Goal: Task Accomplishment & Management: Complete application form

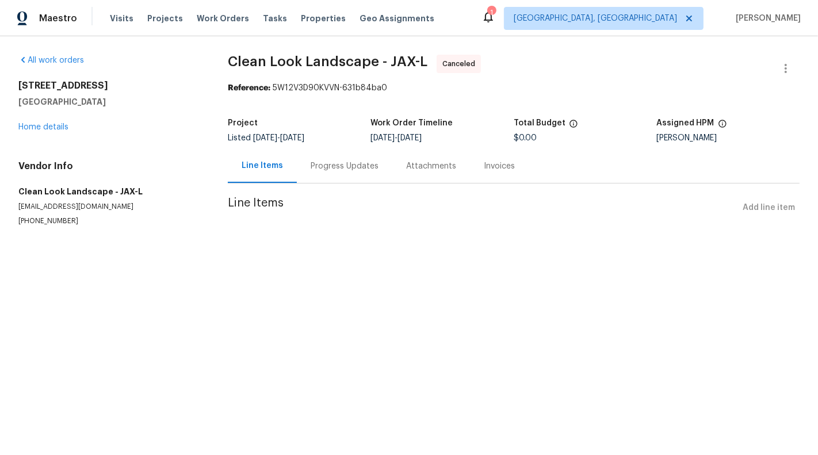
click at [42, 136] on div "All work orders 2444 Shelby Creek Rd W Jacksonville, FL 32221 Home details Vend…" at bounding box center [109, 140] width 182 height 171
click at [42, 124] on link "Home details" at bounding box center [43, 127] width 50 height 8
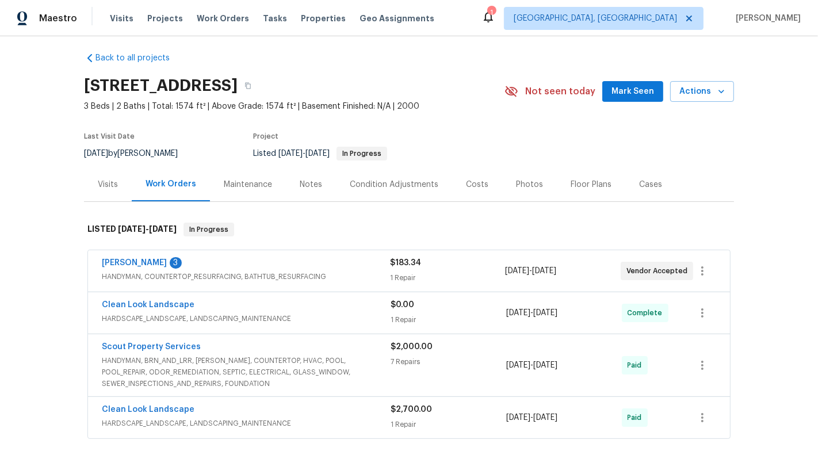
click at [456, 272] on div "1 Repair" at bounding box center [447, 278] width 115 height 12
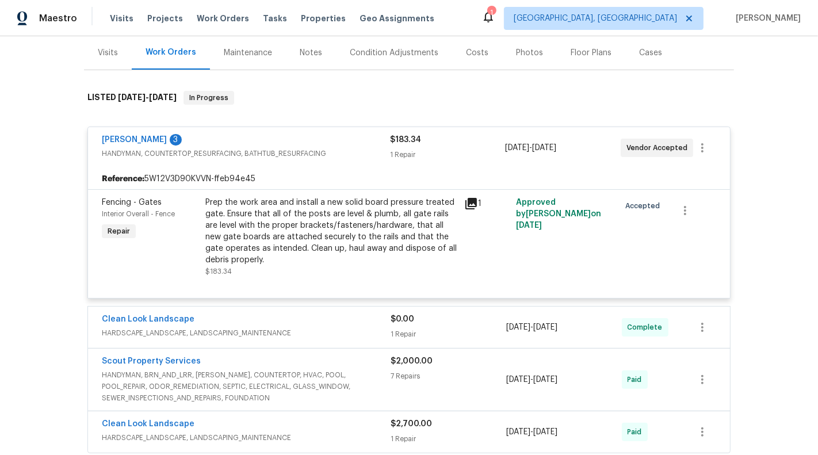
scroll to position [226, 0]
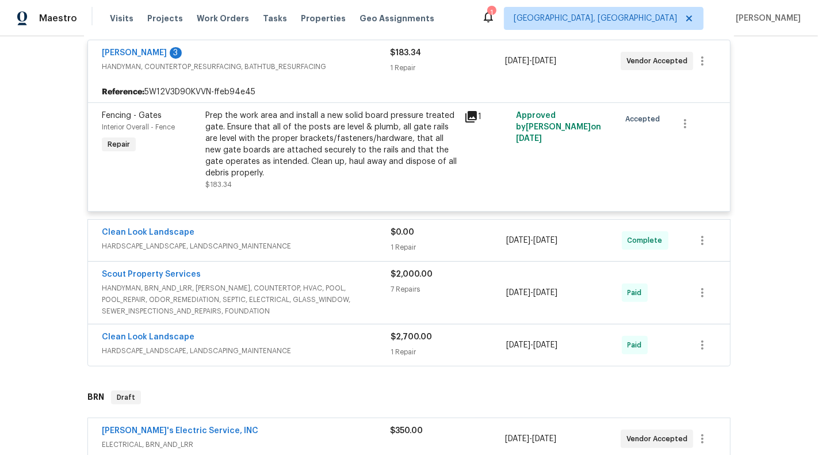
click at [458, 297] on div "$2,000.00 7 Repairs" at bounding box center [449, 293] width 116 height 48
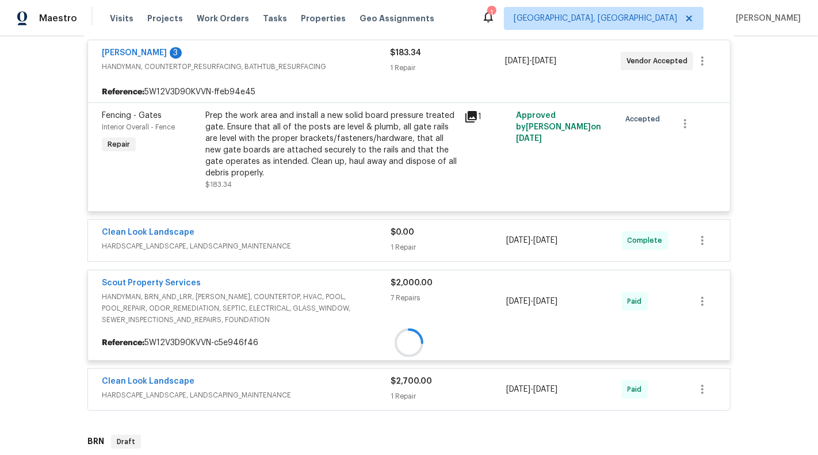
scroll to position [283, 0]
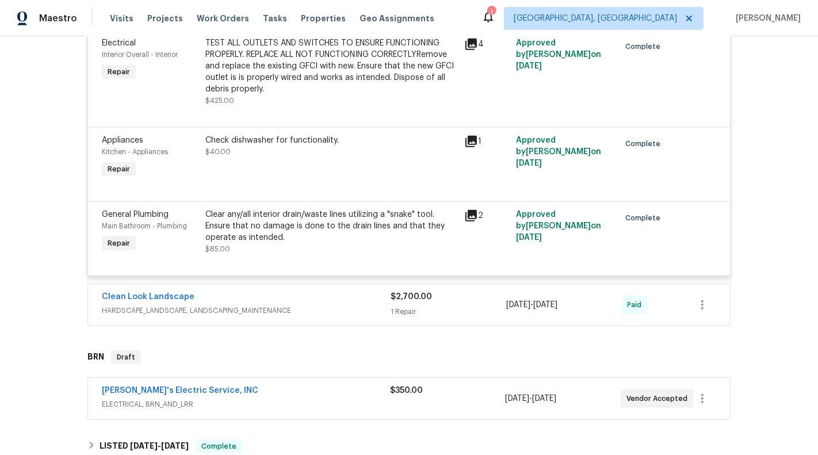
click at [458, 297] on div "$2,700.00" at bounding box center [449, 297] width 116 height 12
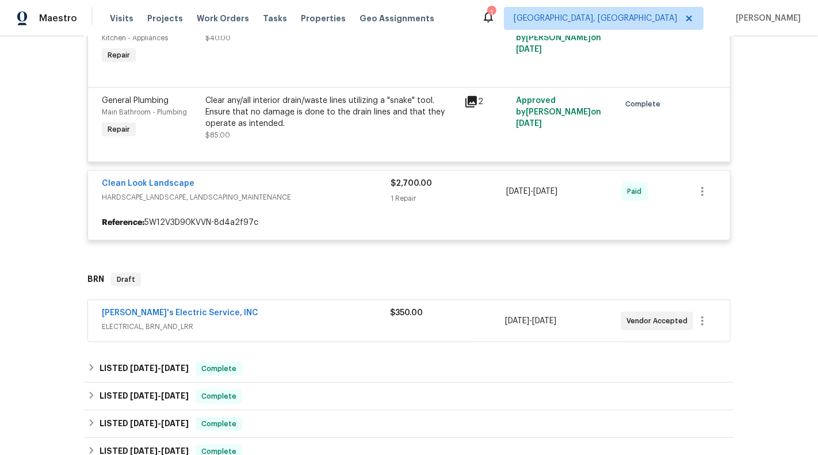
scroll to position [998, 0]
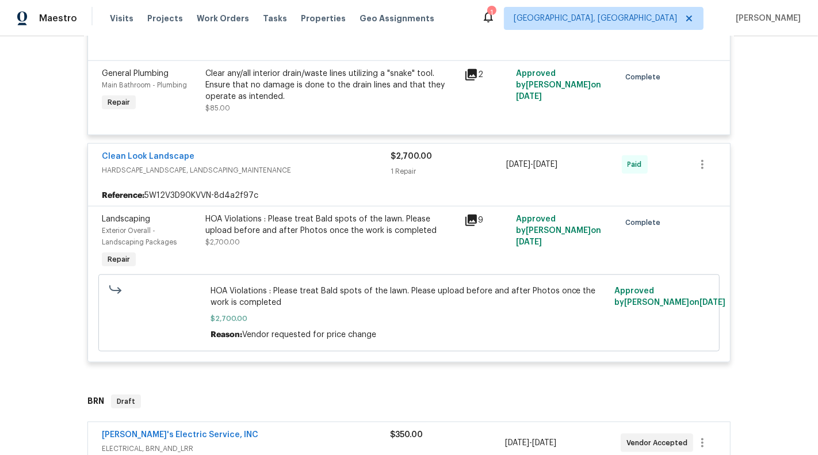
click at [280, 231] on div "HOA Violations : Please treat Bald spots of the lawn. Please upload before and …" at bounding box center [331, 224] width 252 height 23
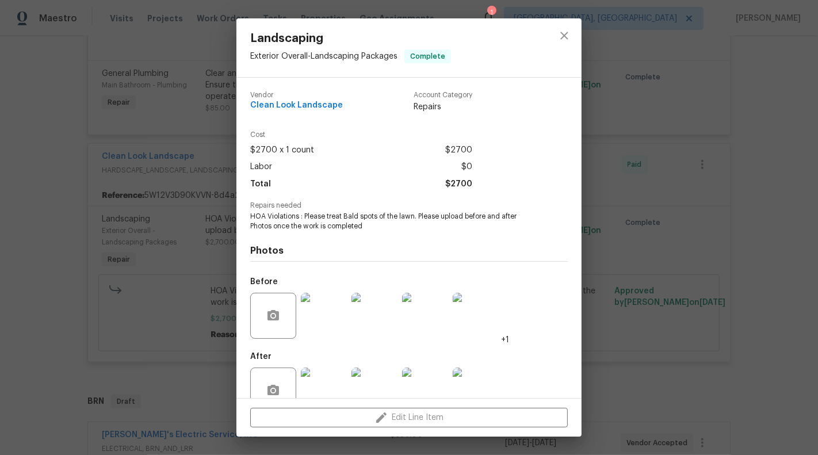
scroll to position [27, 0]
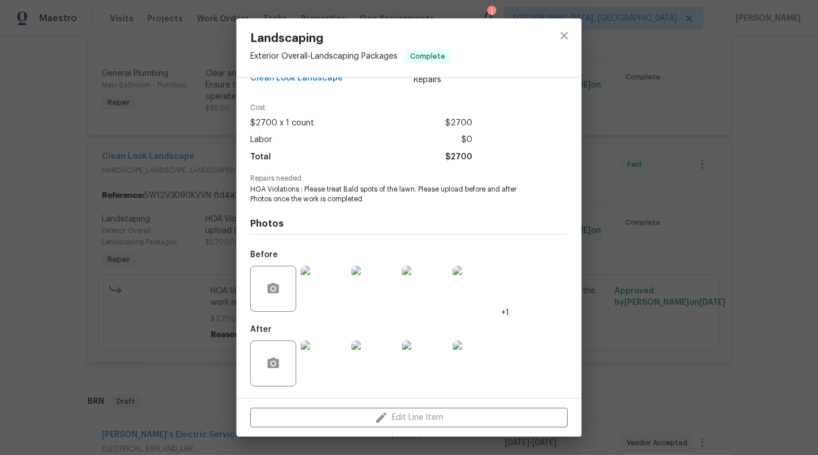
click at [341, 372] on img at bounding box center [324, 364] width 46 height 46
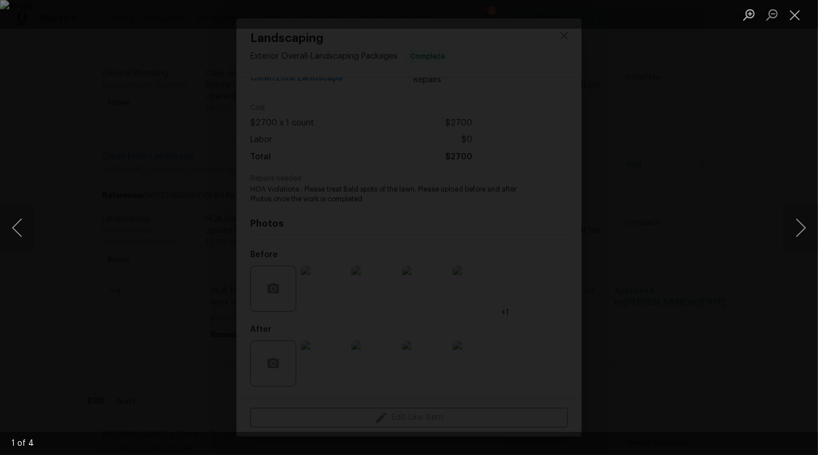
click at [779, 237] on div "Lightbox" at bounding box center [409, 227] width 818 height 455
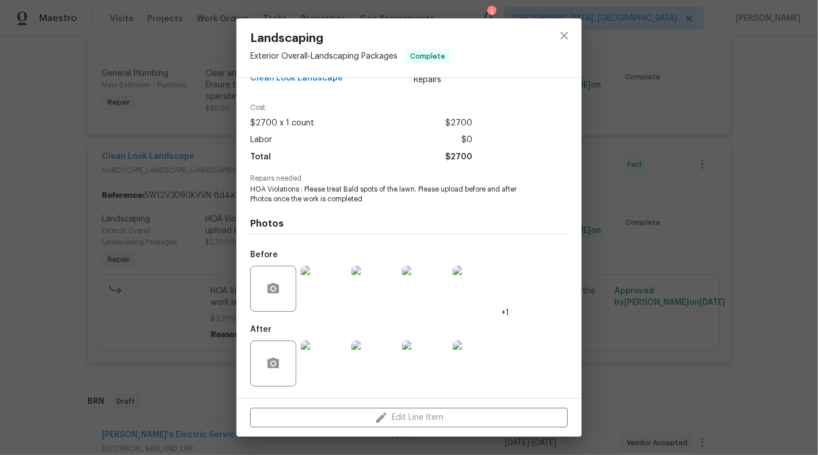
click at [377, 359] on img at bounding box center [374, 364] width 46 height 46
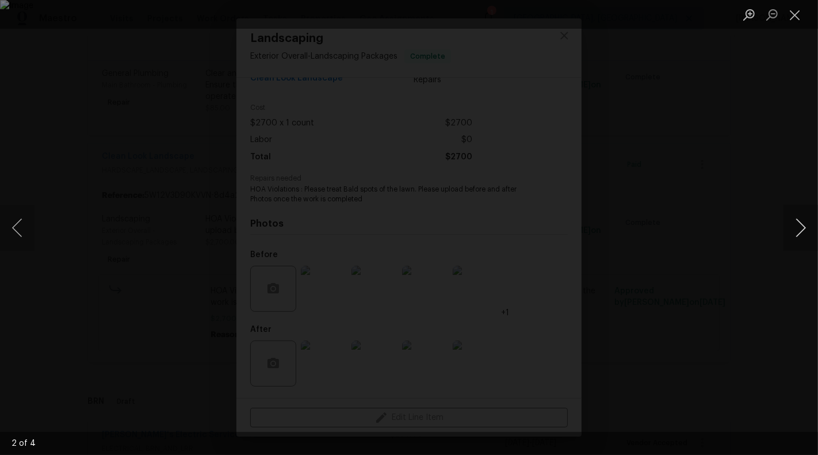
click at [805, 216] on button "Next image" at bounding box center [801, 228] width 35 height 46
click at [816, 221] on button "Next image" at bounding box center [801, 228] width 35 height 46
click at [791, 17] on button "Close lightbox" at bounding box center [795, 15] width 23 height 20
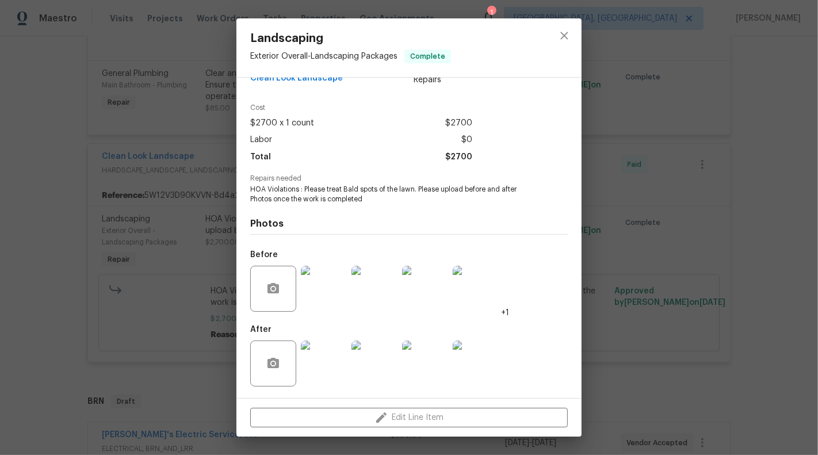
click at [191, 324] on div "Landscaping Exterior Overall - Landscaping Packages Complete Vendor Clean Look …" at bounding box center [409, 227] width 818 height 455
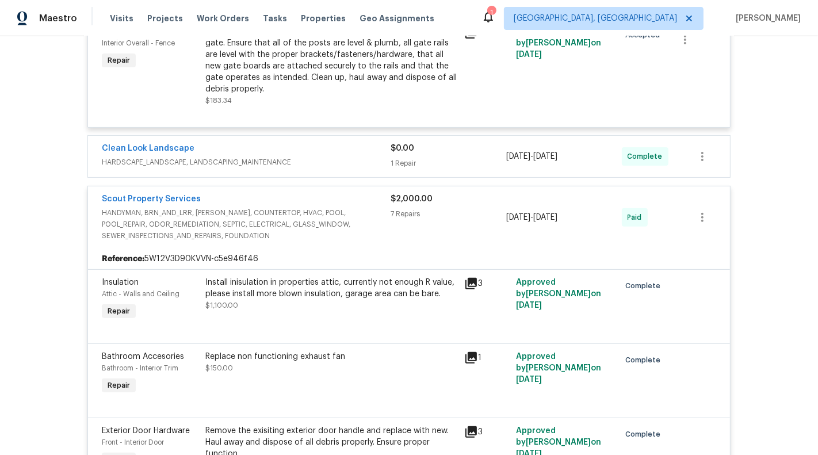
scroll to position [0, 0]
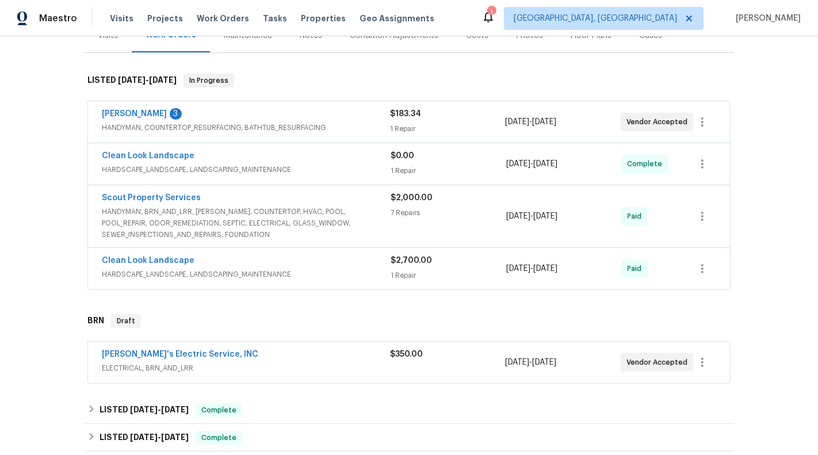
scroll to position [159, 0]
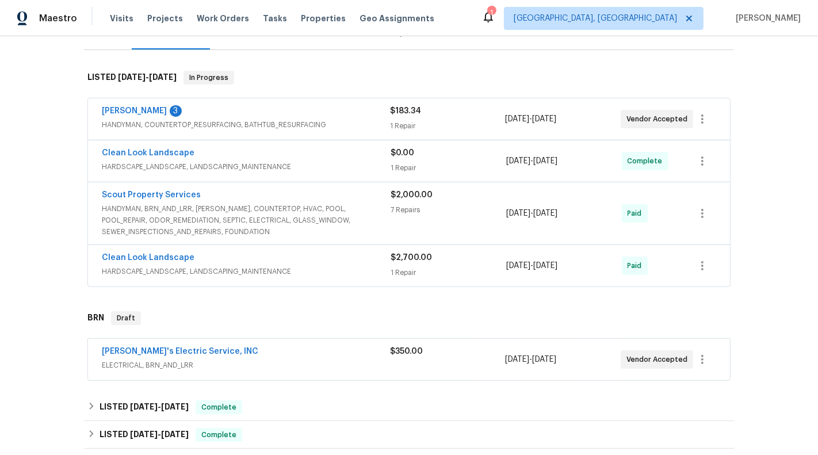
click at [379, 164] on span "HARDSCAPE_LANDSCAPE, LANDSCAPING_MAINTENANCE" at bounding box center [246, 167] width 289 height 12
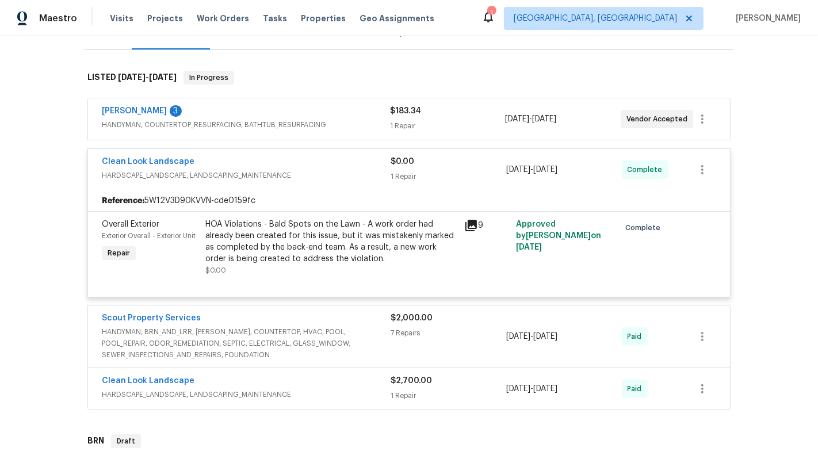
click at [348, 244] on div "HOA Violations - Bald Spots on the Lawn - A work order had already been created…" at bounding box center [331, 242] width 252 height 46
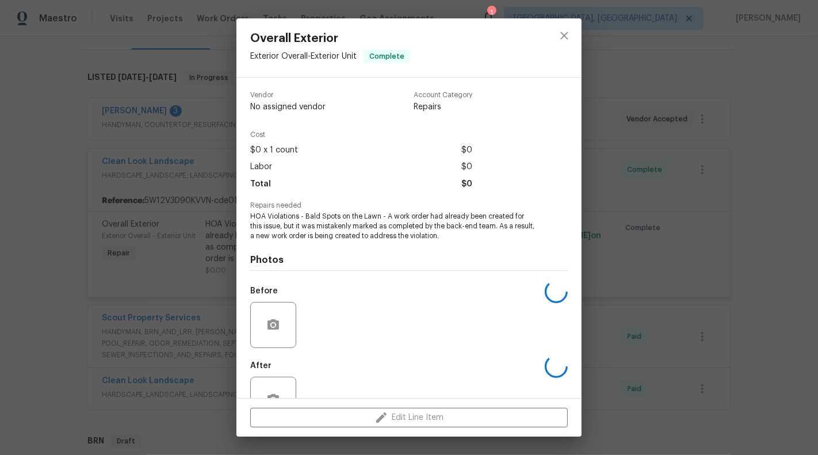
scroll to position [36, 0]
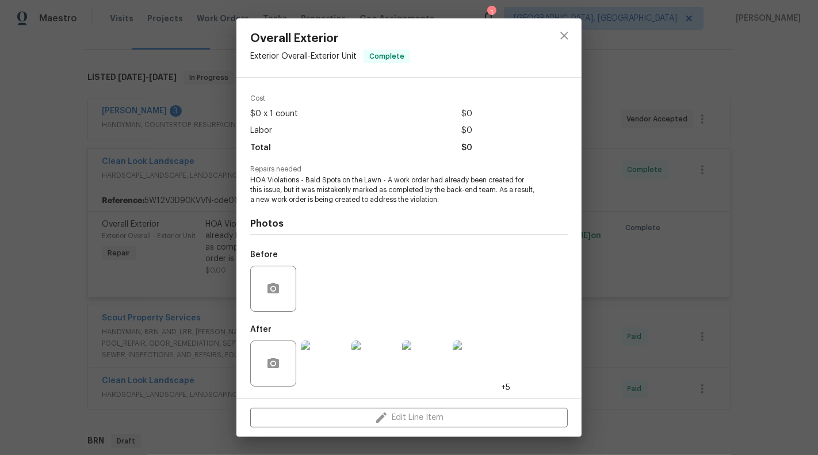
click at [323, 373] on img at bounding box center [324, 364] width 46 height 46
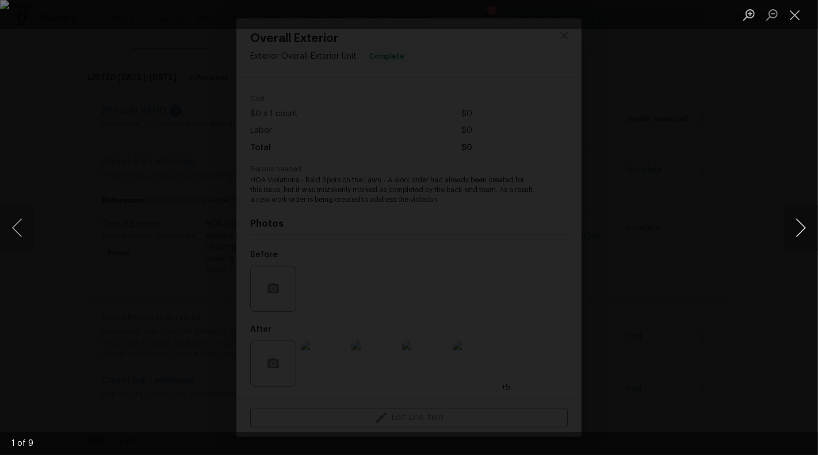
click at [803, 228] on button "Next image" at bounding box center [801, 228] width 35 height 46
click at [807, 230] on button "Next image" at bounding box center [801, 228] width 35 height 46
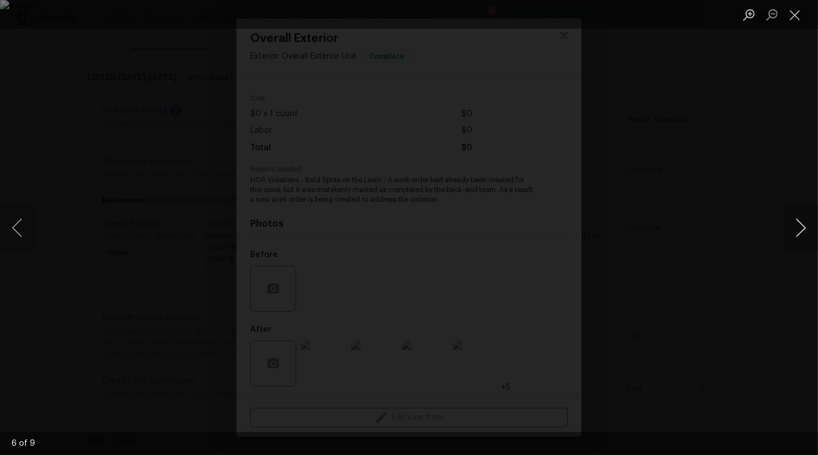
click at [807, 230] on button "Next image" at bounding box center [801, 228] width 35 height 46
click at [794, 12] on button "Close lightbox" at bounding box center [795, 15] width 23 height 20
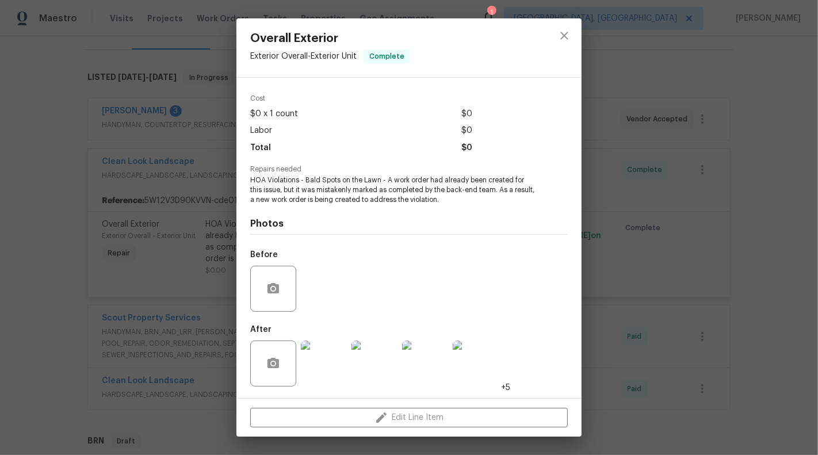
click at [759, 146] on div "Overall Exterior Exterior Overall - Exterior Unit Complete Vendor Clean Look La…" at bounding box center [409, 227] width 818 height 455
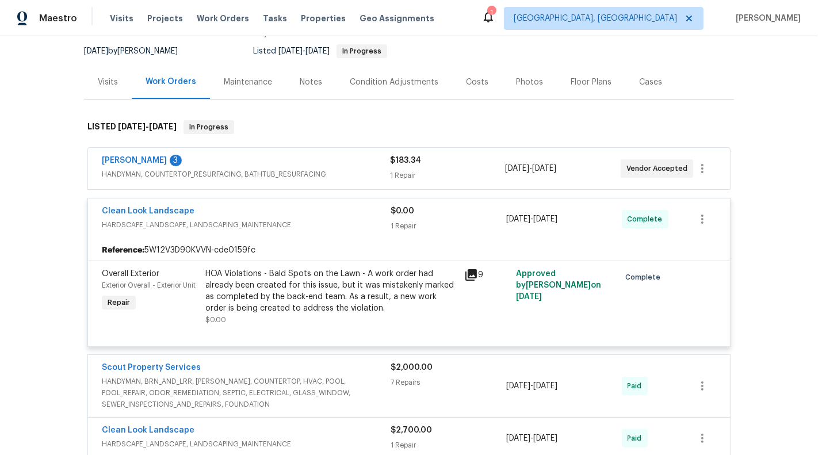
scroll to position [854, 0]
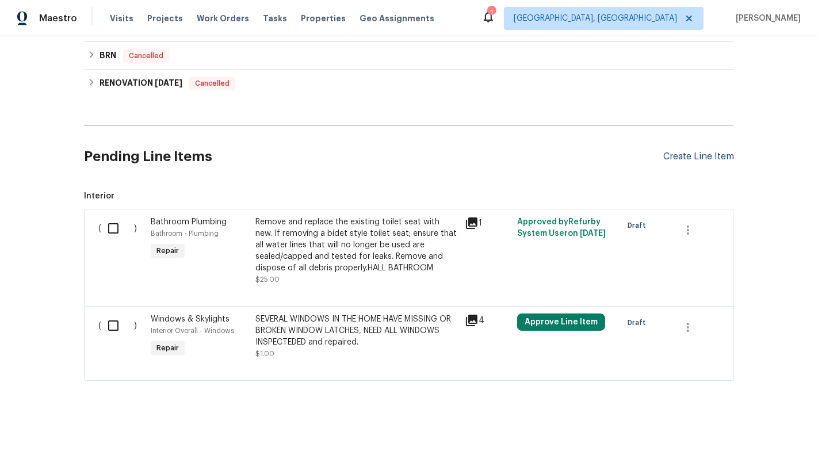
click at [703, 151] on div "Create Line Item" at bounding box center [698, 156] width 71 height 11
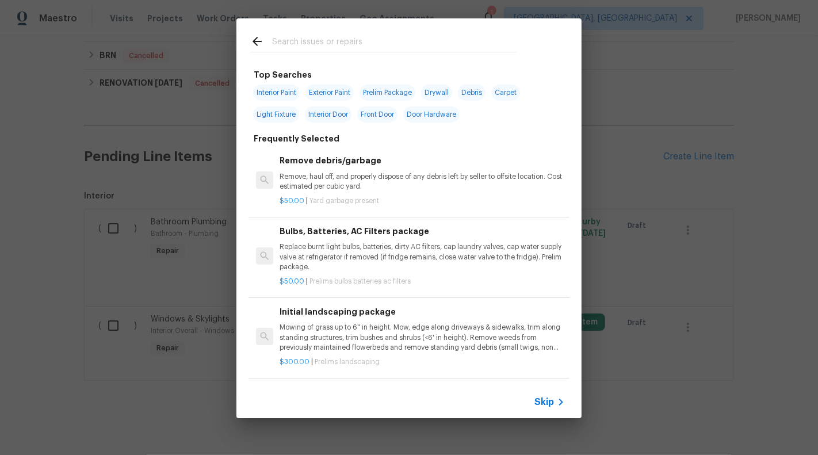
click at [548, 408] on div "Skip" at bounding box center [550, 402] width 33 height 14
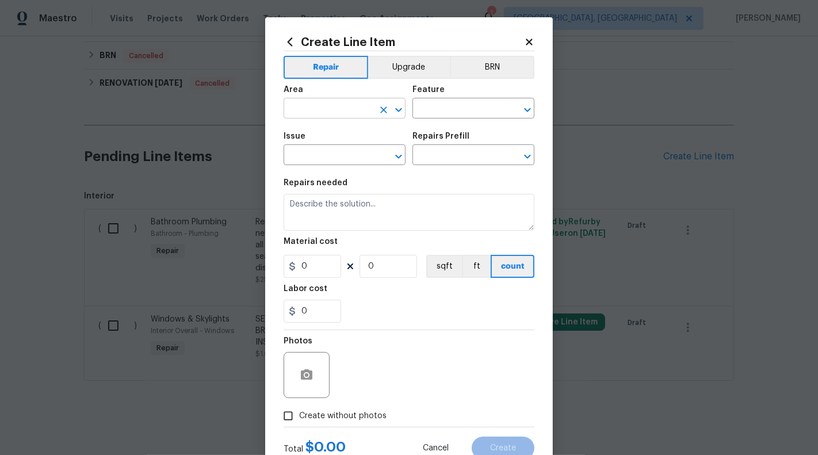
click at [320, 113] on input "text" at bounding box center [329, 110] width 90 height 18
type input "e"
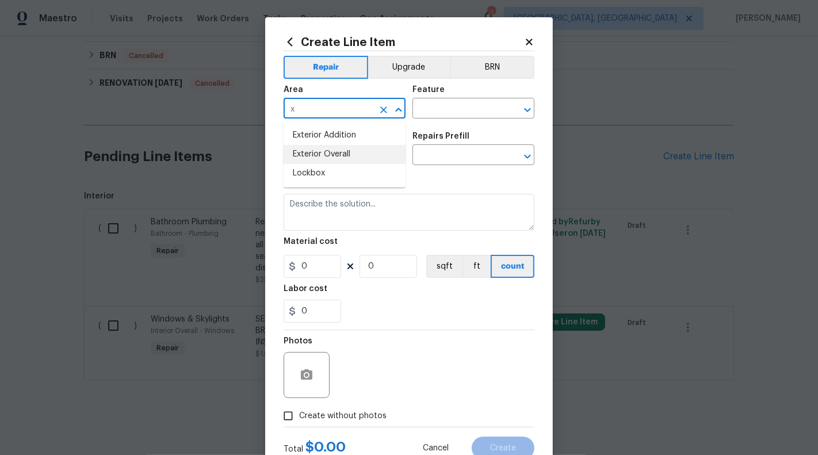
click at [328, 159] on li "Exterior Overall" at bounding box center [345, 154] width 122 height 19
type input "Exterior Overall"
click at [465, 94] on div "Feature" at bounding box center [473, 93] width 122 height 15
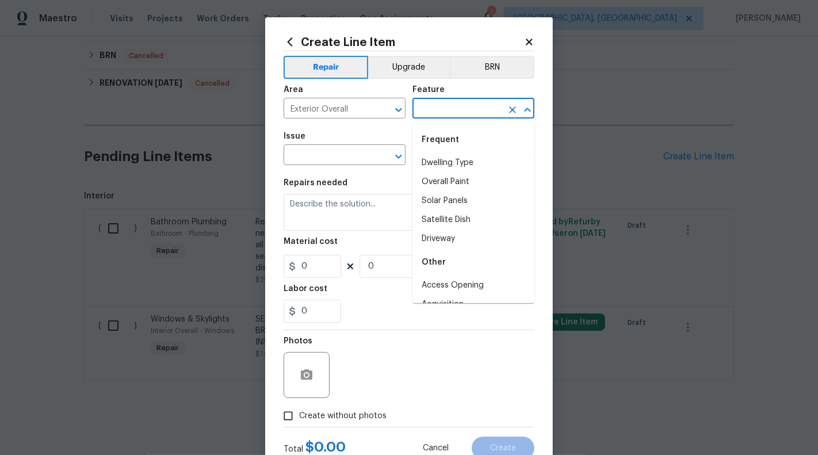
click at [464, 110] on input "text" at bounding box center [457, 110] width 90 height 18
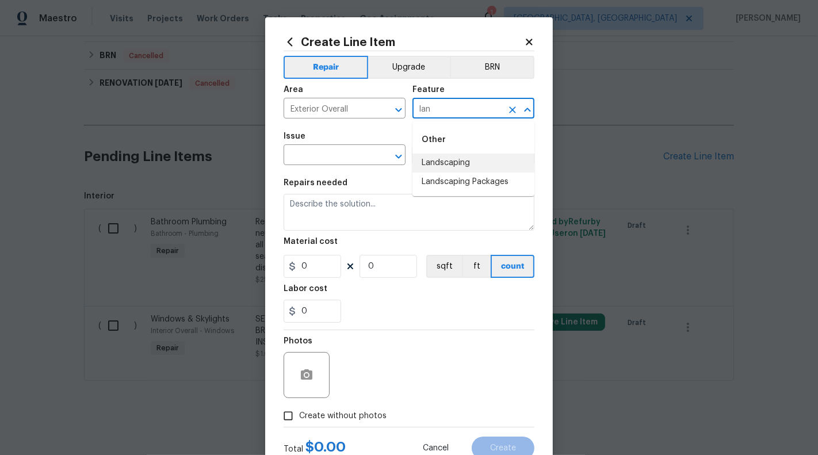
click at [465, 186] on li "Landscaping Packages" at bounding box center [473, 182] width 122 height 19
type input "Landscaping Packages"
click at [324, 148] on input "text" at bounding box center [329, 156] width 90 height 18
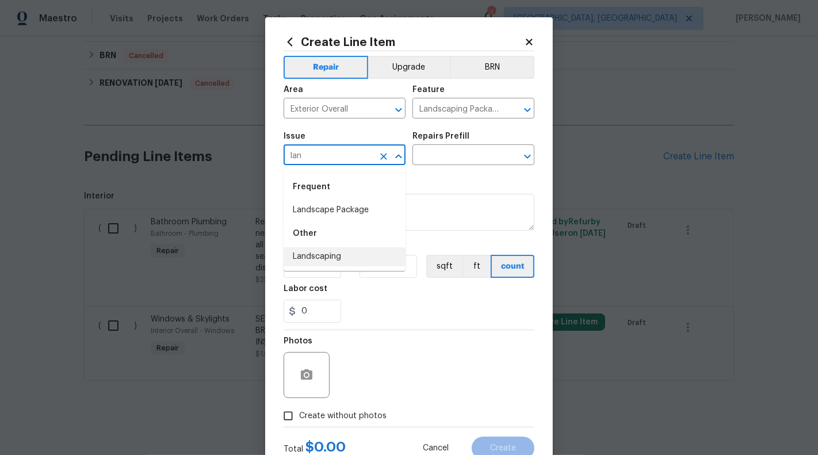
click at [324, 261] on li "Landscaping" at bounding box center [345, 256] width 122 height 19
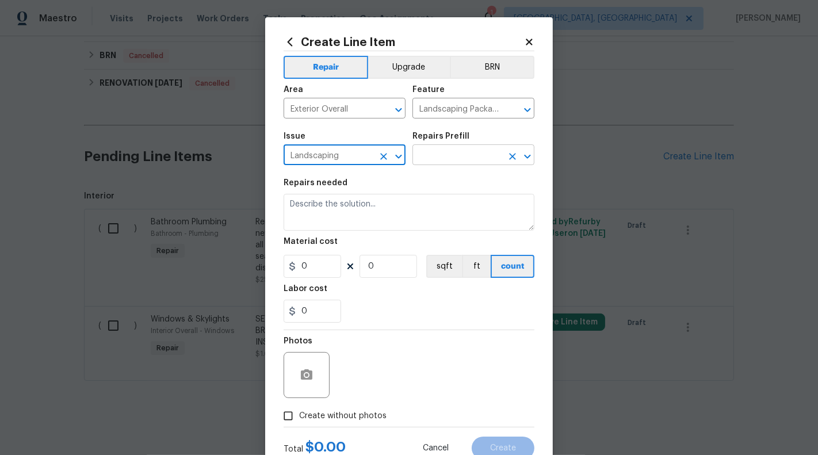
type input "Landscaping"
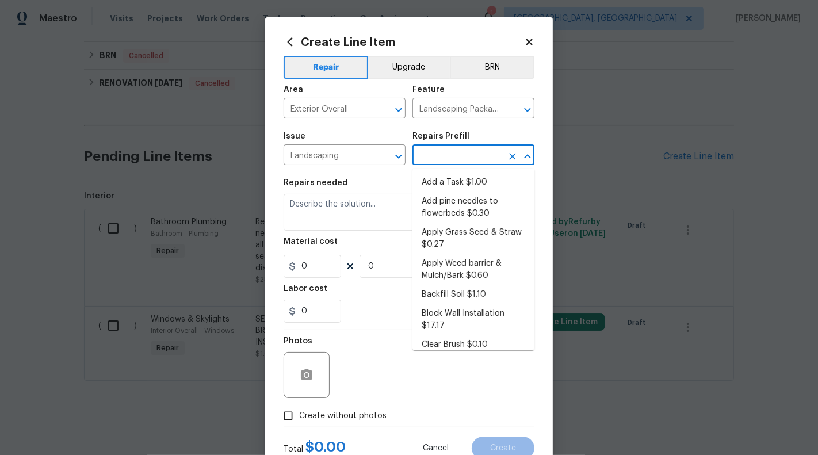
click at [458, 148] on input "text" at bounding box center [457, 156] width 90 height 18
click at [458, 180] on li "Add a Task $1.00" at bounding box center [473, 182] width 122 height 19
type input "Add a Task $1.00"
type textarea "HPM to detail"
type input "1"
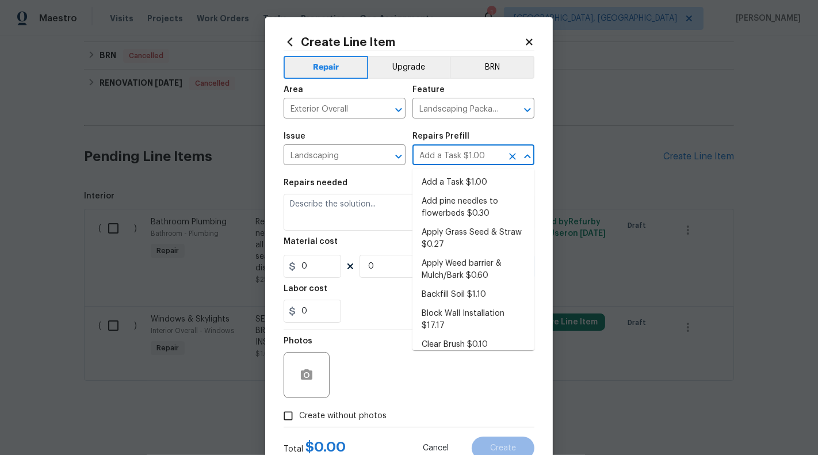
type input "1"
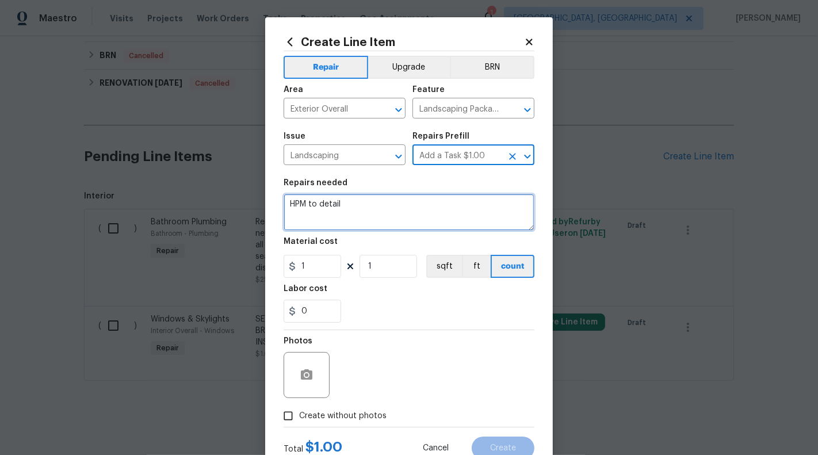
click at [383, 204] on textarea "HPM to detail" at bounding box center [409, 212] width 251 height 37
click at [411, 209] on textarea "#HOA-Violation : Please" at bounding box center [409, 212] width 251 height 37
paste textarea "Please Re-sod Dead Areas of lawn and trim edges"
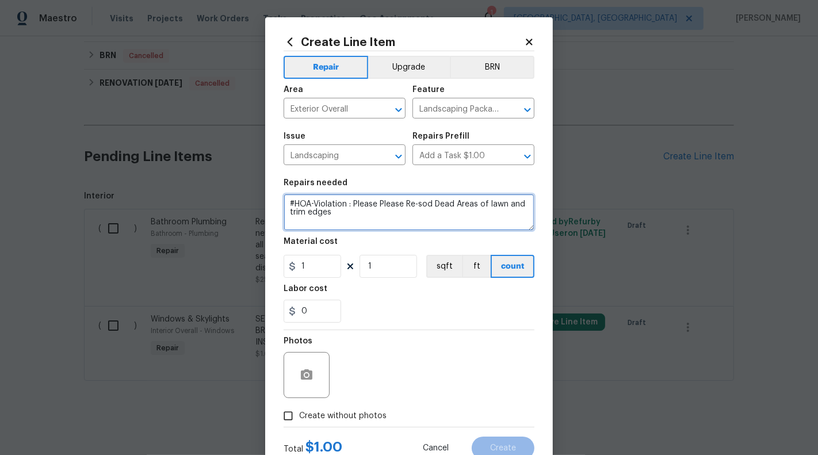
drag, startPoint x: 356, startPoint y: 202, endPoint x: 382, endPoint y: 202, distance: 26.5
click at [382, 202] on textarea "#HOA-Violation : Please Please Re-sod Dead Areas of lawn and trim edges" at bounding box center [409, 212] width 251 height 37
click at [334, 217] on textarea "#HOA-Violation : Please Re-sod Dead Areas of lawn and trim edges" at bounding box center [409, 212] width 251 height 37
type textarea "#HOA-Violation : Please Re-sod Dead Areas of lawn and trim edges. Please upload…"
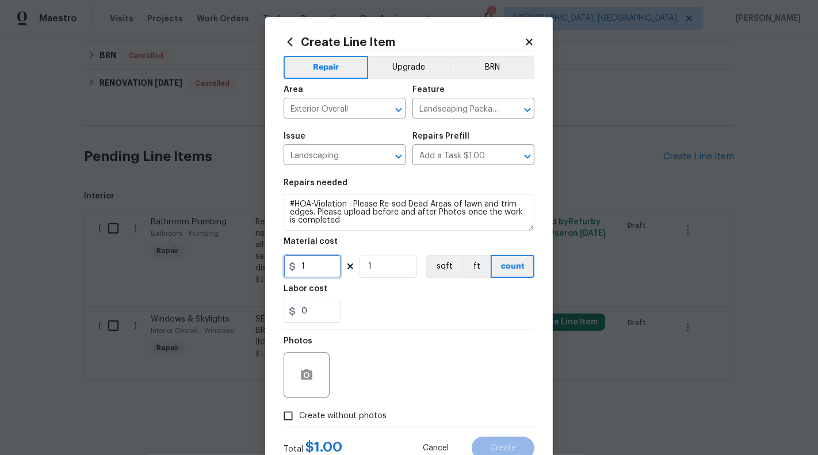
click at [341, 268] on input "1" at bounding box center [313, 266] width 58 height 23
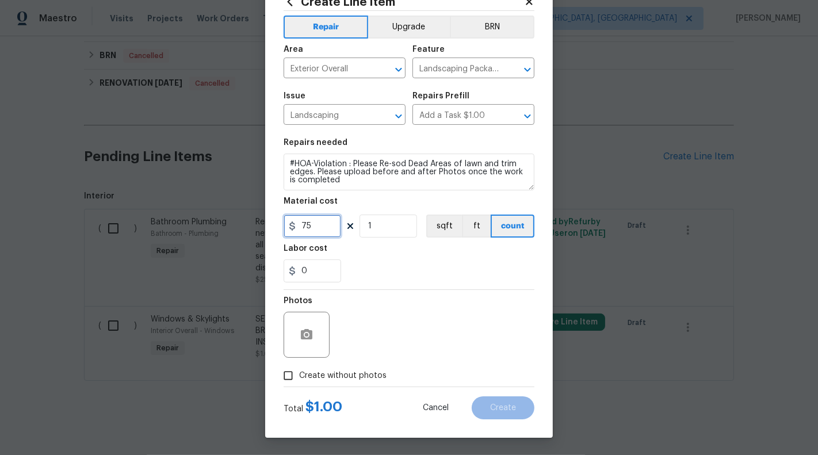
type input "75"
click at [316, 312] on div at bounding box center [307, 335] width 46 height 46
click at [305, 325] on button "button" at bounding box center [307, 335] width 28 height 28
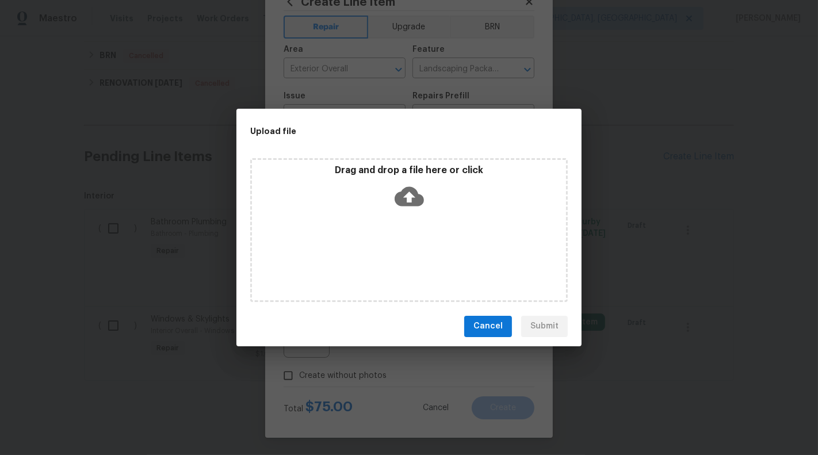
click at [392, 197] on div "Drag and drop a file here or click" at bounding box center [409, 189] width 314 height 49
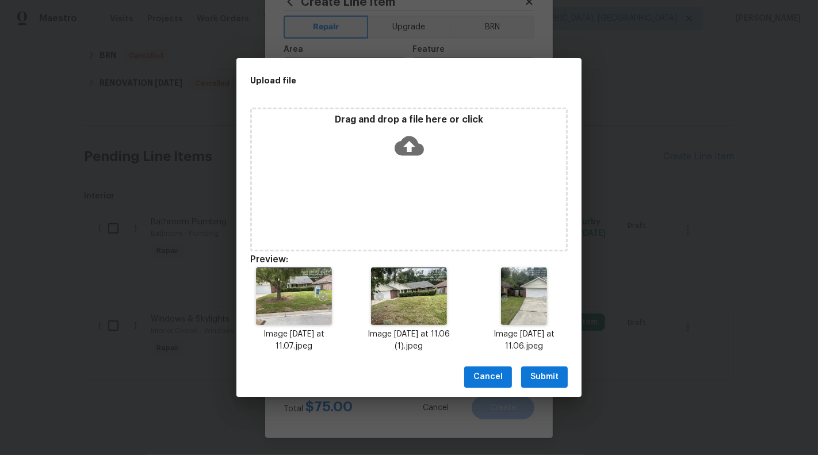
click at [542, 380] on span "Submit" at bounding box center [544, 377] width 28 height 14
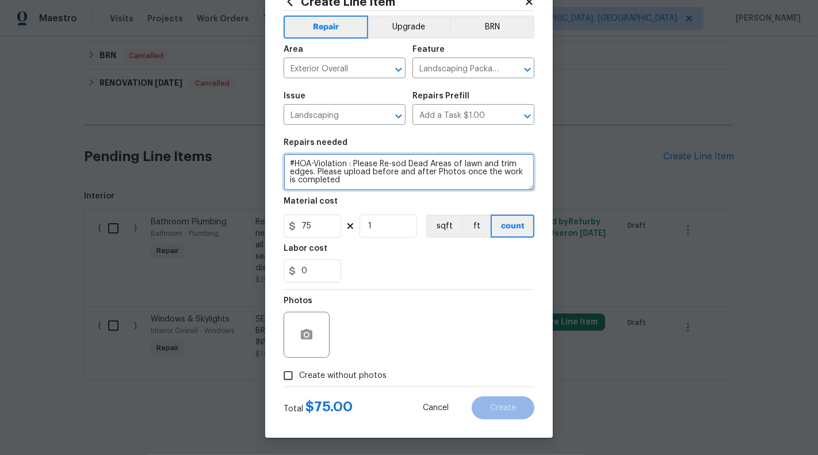
click at [314, 174] on textarea "#HOA-Violation : Please Re-sod Dead Areas of lawn and trim edges. Please upload…" at bounding box center [409, 172] width 251 height 37
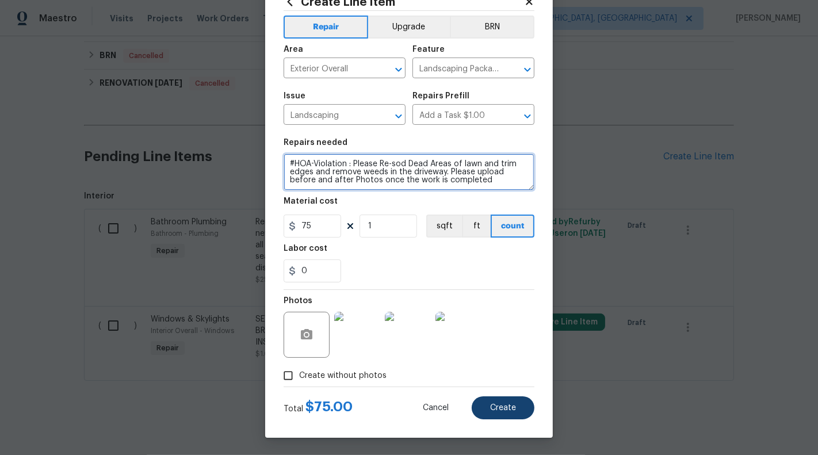
type textarea "#HOA-Violation : Please Re-sod Dead Areas of lawn and trim edges and remove wee…"
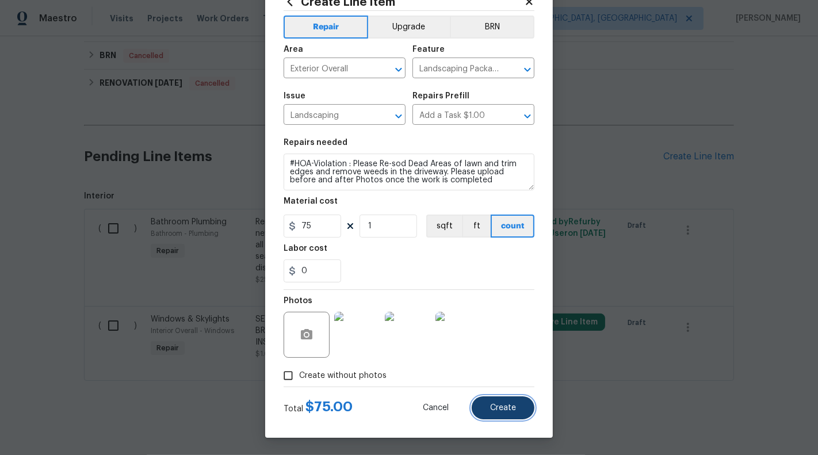
click at [500, 400] on button "Create" at bounding box center [503, 407] width 63 height 23
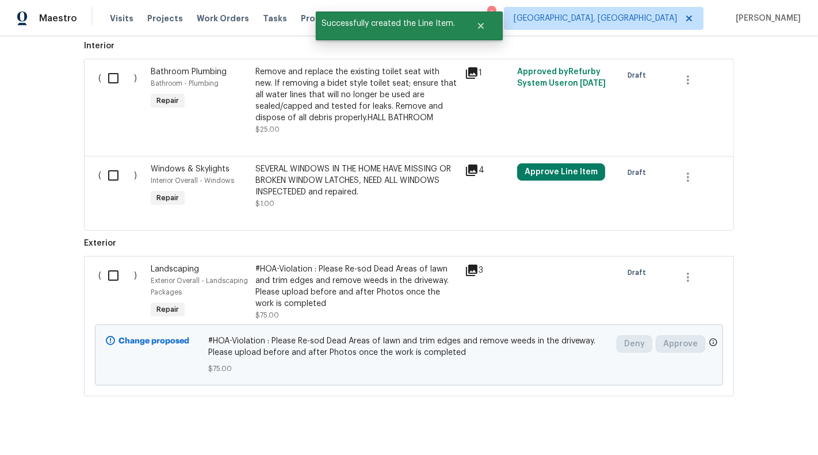
scroll to position [1019, 0]
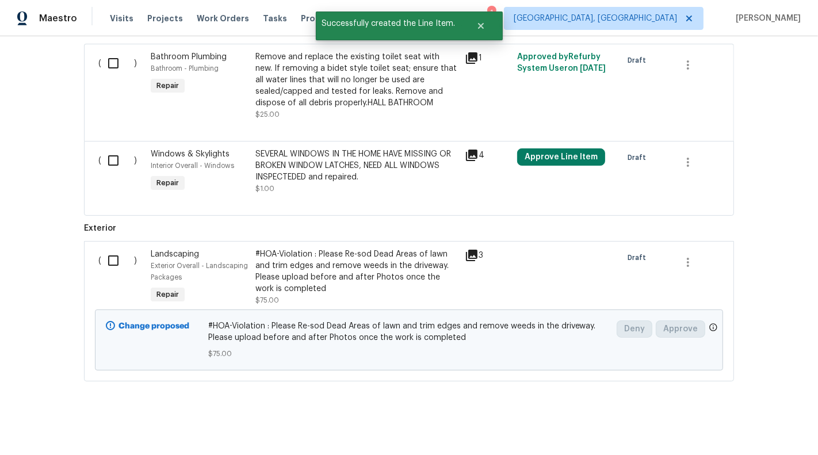
click at [117, 253] on input "checkbox" at bounding box center [117, 261] width 33 height 24
checkbox input "true"
click at [762, 420] on span "Create Work Order" at bounding box center [752, 426] width 77 height 14
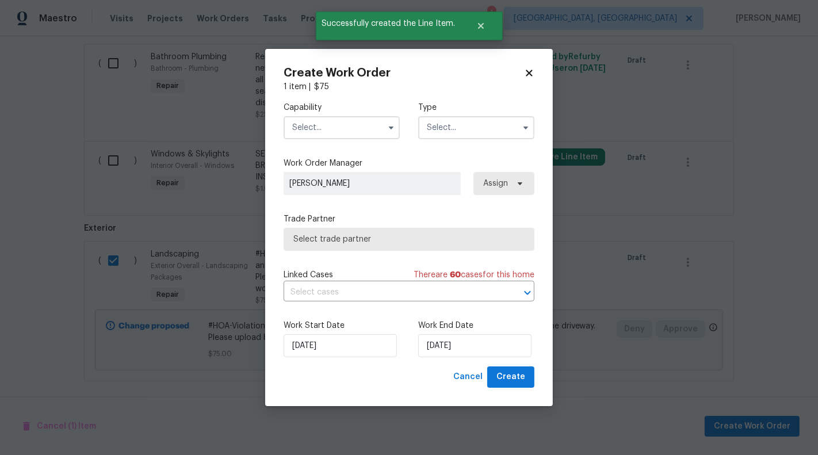
click at [380, 135] on input "text" at bounding box center [342, 127] width 116 height 23
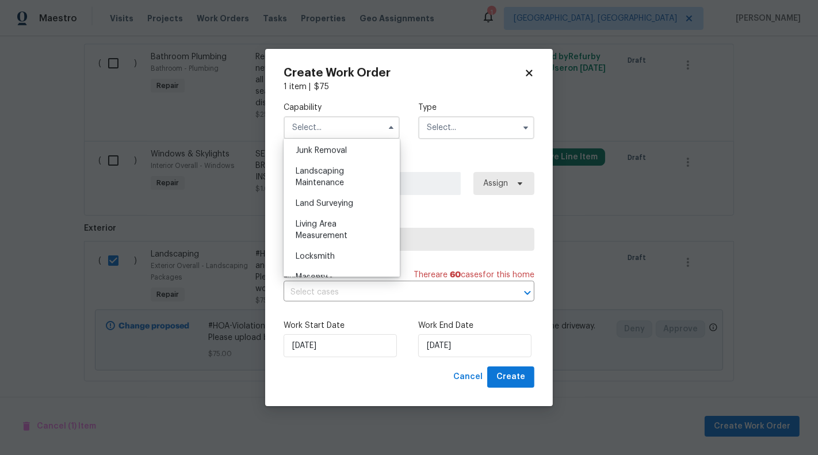
scroll to position [739, 0]
click at [338, 178] on span "Landscaping Maintenance" at bounding box center [320, 176] width 48 height 20
type input "Landscaping Maintenance"
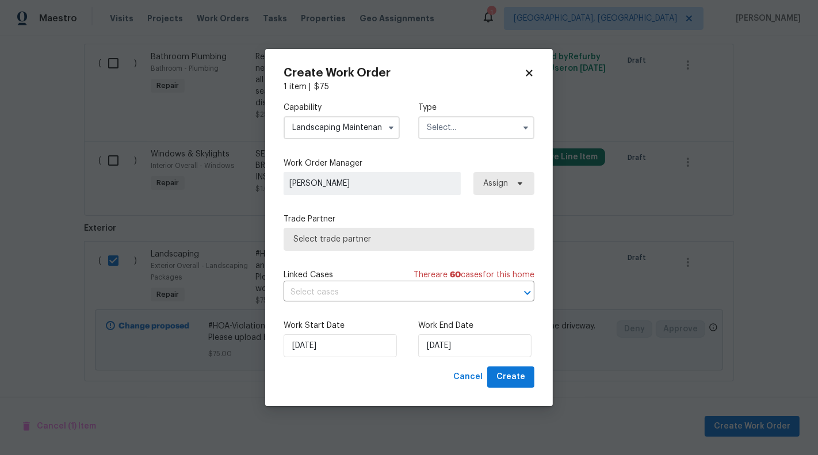
click at [480, 118] on input "text" at bounding box center [476, 127] width 116 height 23
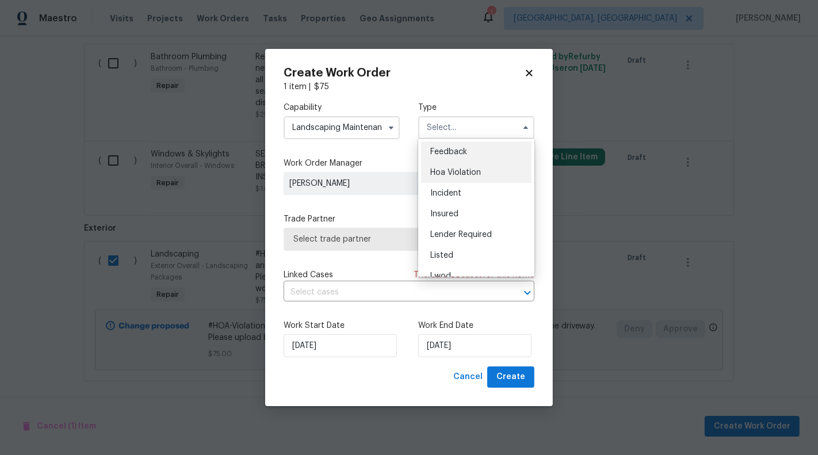
click at [481, 172] on div "Hoa Violation" at bounding box center [476, 172] width 110 height 21
type input "Hoa Violation"
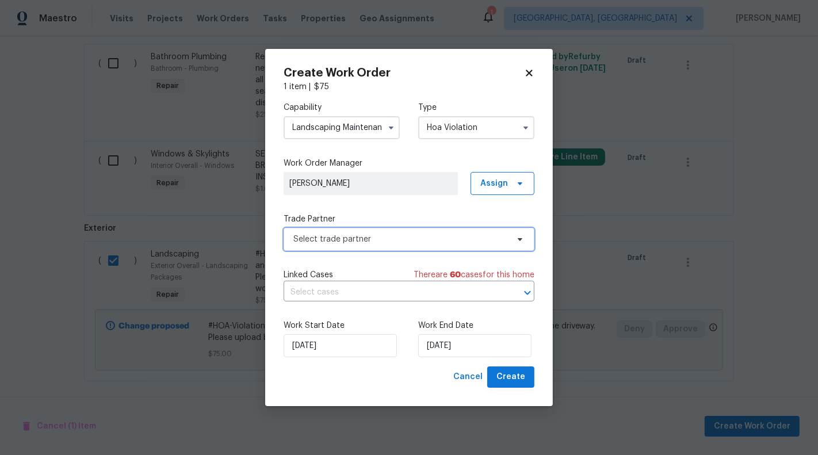
click at [360, 235] on span "Select trade partner" at bounding box center [400, 240] width 215 height 12
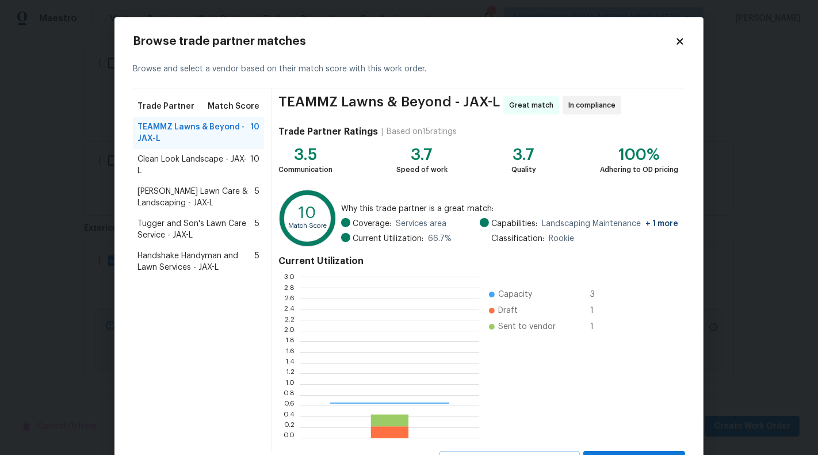
scroll to position [161, 179]
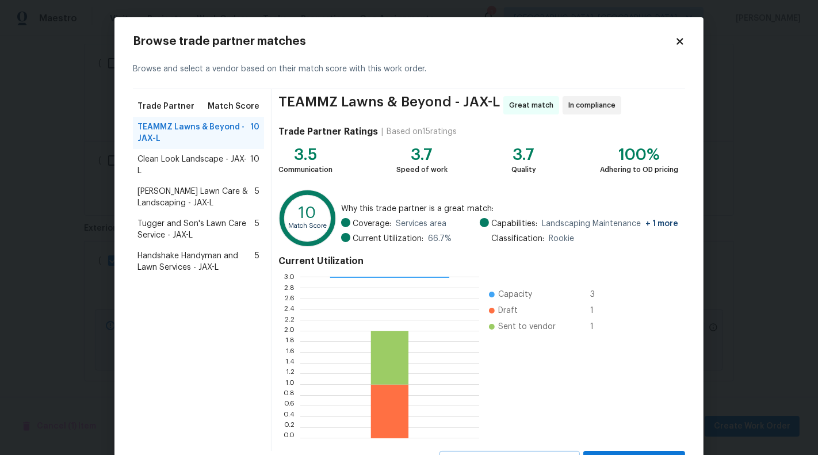
click at [186, 165] on div "Clean Look Landscape - JAX-L 10" at bounding box center [198, 165] width 131 height 32
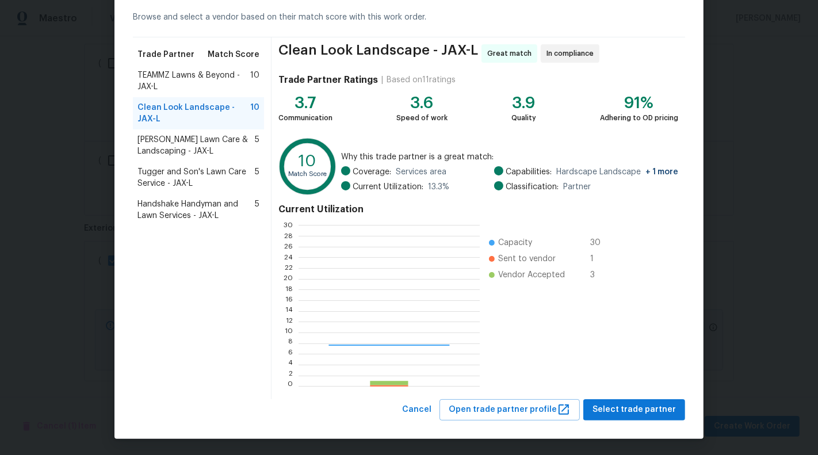
scroll to position [161, 181]
click at [628, 396] on div "Clean Look Landscape - JAX-L Great match In compliance Trade Partner Ratings | …" at bounding box center [479, 218] width 414 height 362
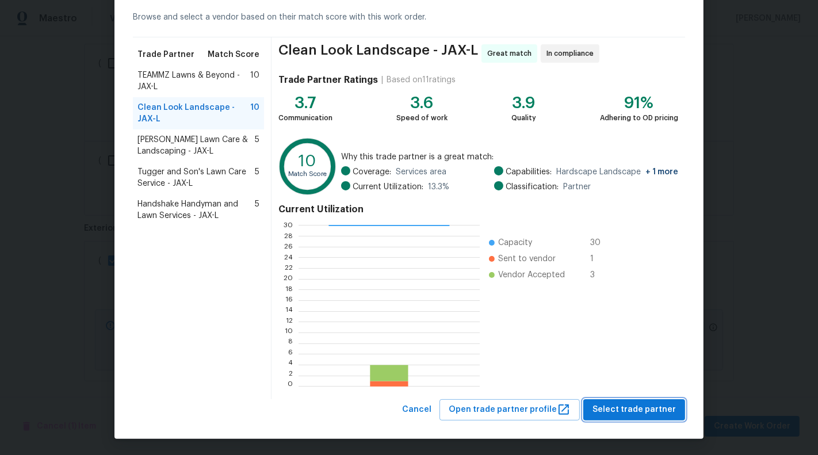
click at [635, 413] on span "Select trade partner" at bounding box center [634, 410] width 83 height 14
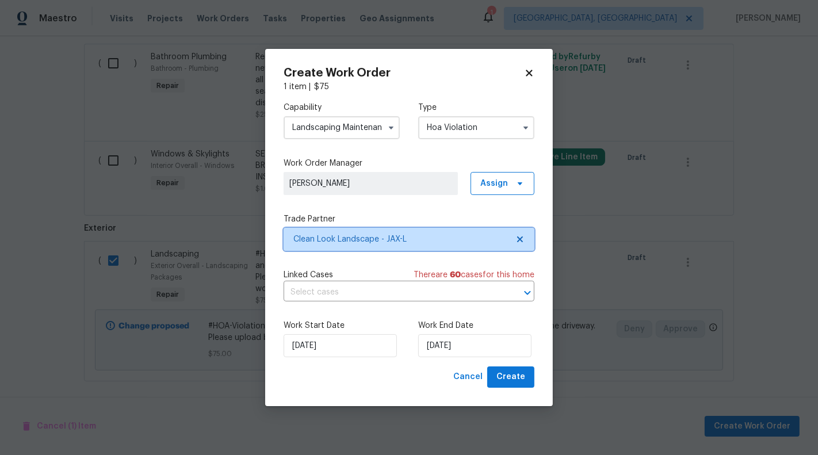
scroll to position [0, 0]
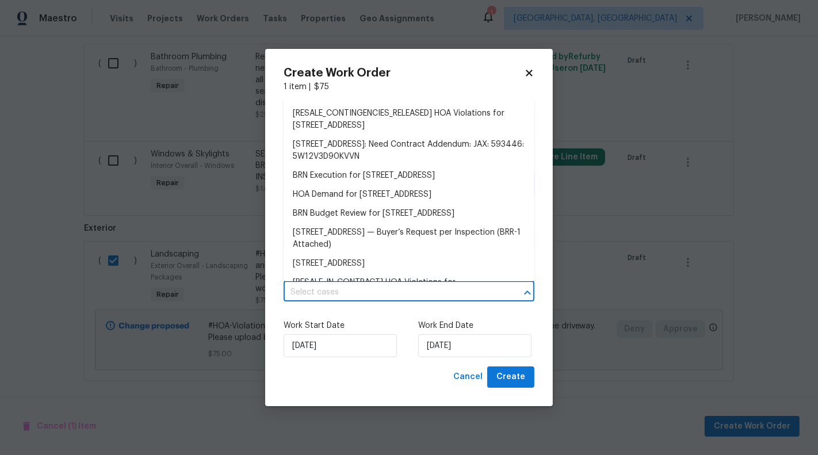
click at [357, 289] on input "text" at bounding box center [393, 293] width 219 height 18
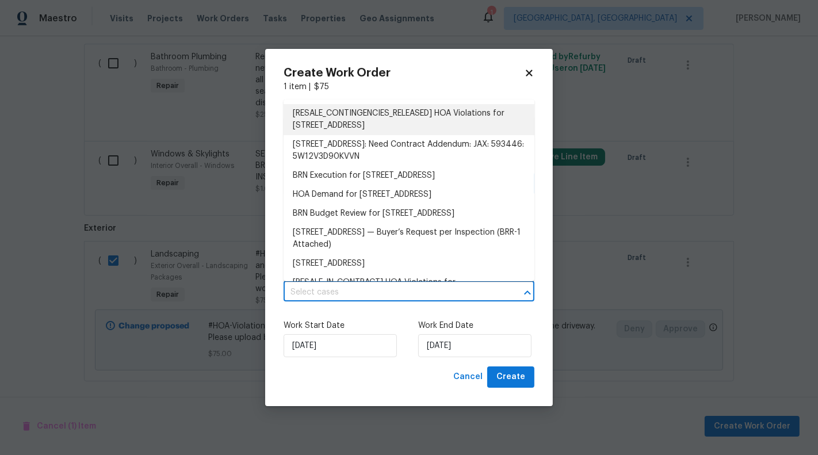
click at [366, 117] on li "[RESALE_CONTINGENCIES_RELEASED] HOA Violations for 2444 Shelby Creek Rd W, Jack…" at bounding box center [409, 119] width 251 height 31
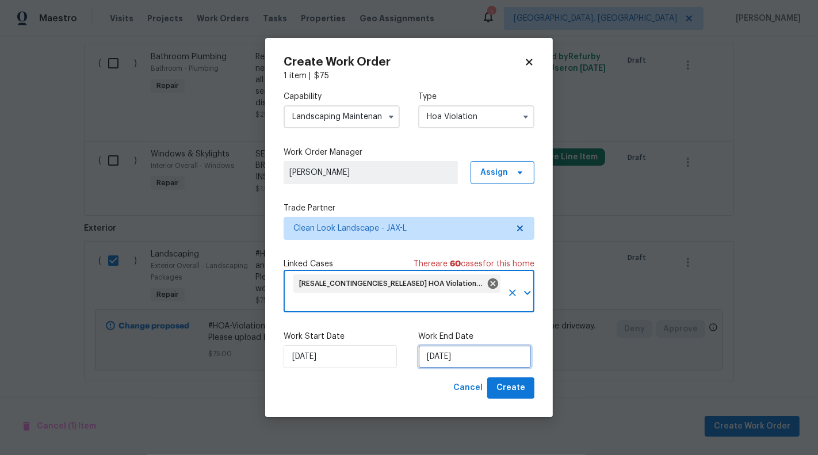
click at [449, 367] on input "28/08/2025" at bounding box center [474, 356] width 113 height 23
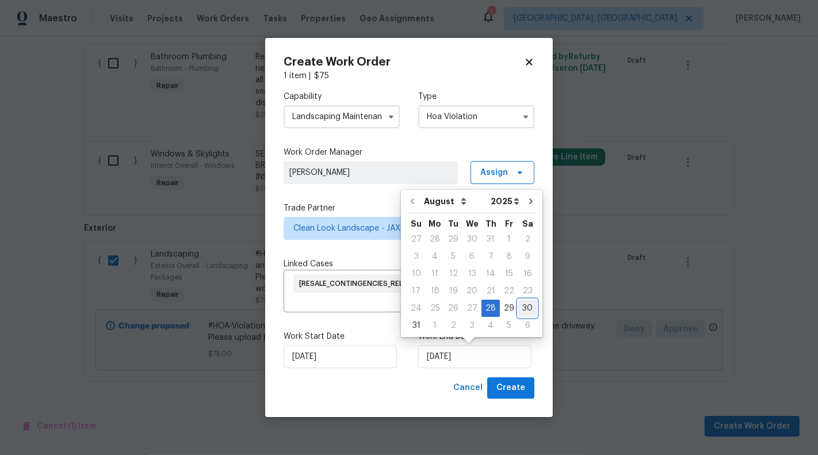
click at [522, 304] on div "30" at bounding box center [527, 308] width 18 height 16
type input "30/08/2025"
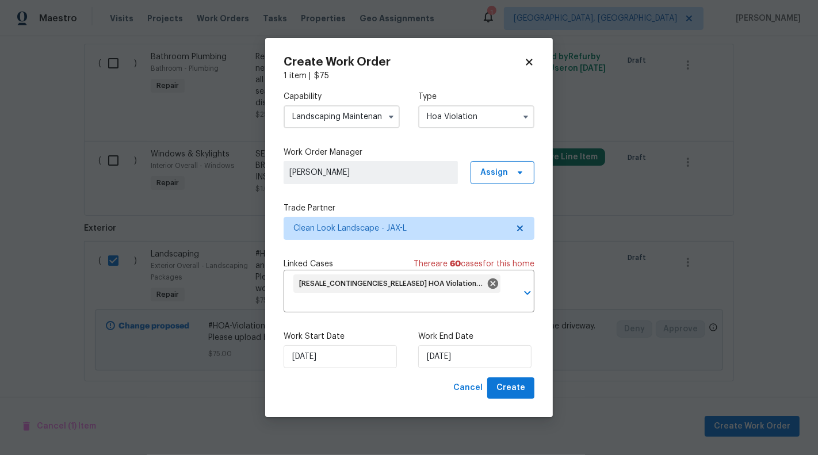
click at [522, 404] on div "Create Work Order 1 item | $ 75 Capability Landscaping Maintenance Type Hoa Vio…" at bounding box center [409, 227] width 288 height 379
click at [519, 392] on span "Create" at bounding box center [510, 388] width 29 height 14
checkbox input "false"
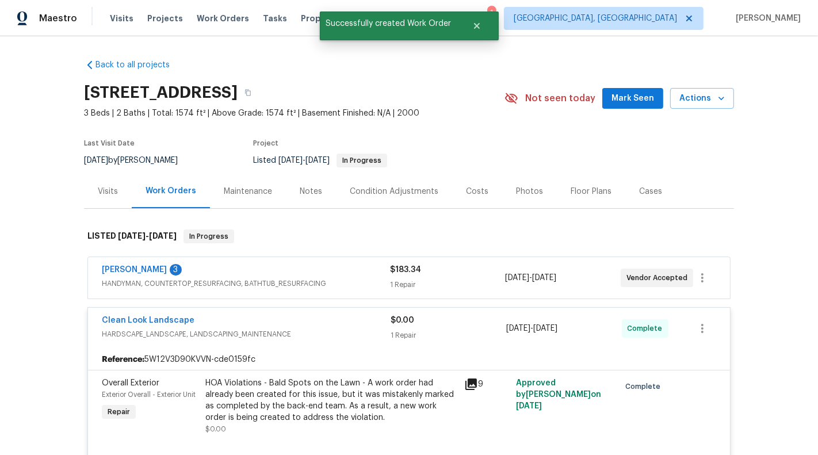
click at [343, 323] on div "Clean Look Landscape" at bounding box center [246, 322] width 289 height 14
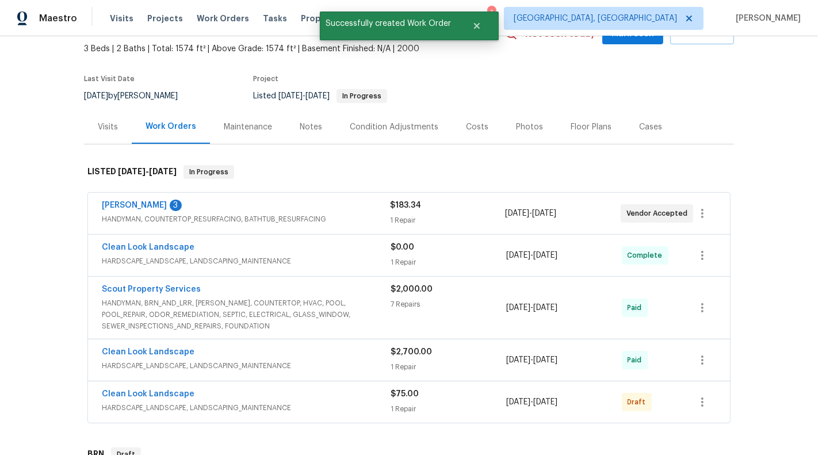
scroll to position [77, 0]
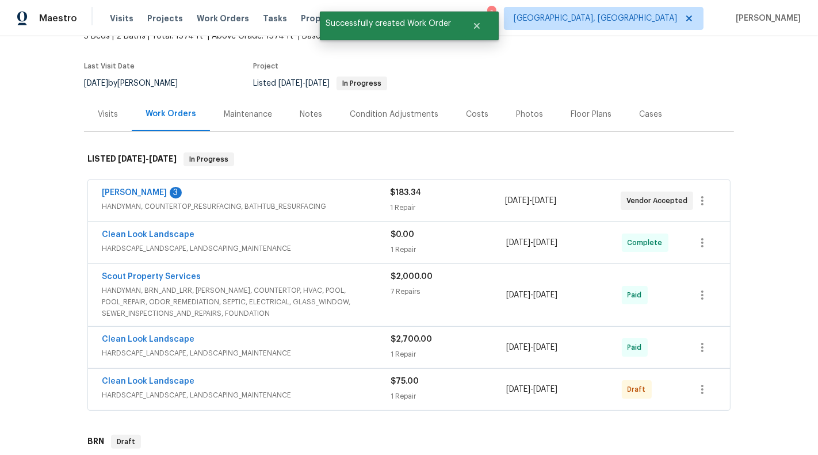
click at [374, 400] on div "Clean Look Landscape HARDSCAPE_LANDSCAPE, LANDSCAPING_MAINTENANCE $75.00 1 Repa…" at bounding box center [409, 389] width 642 height 41
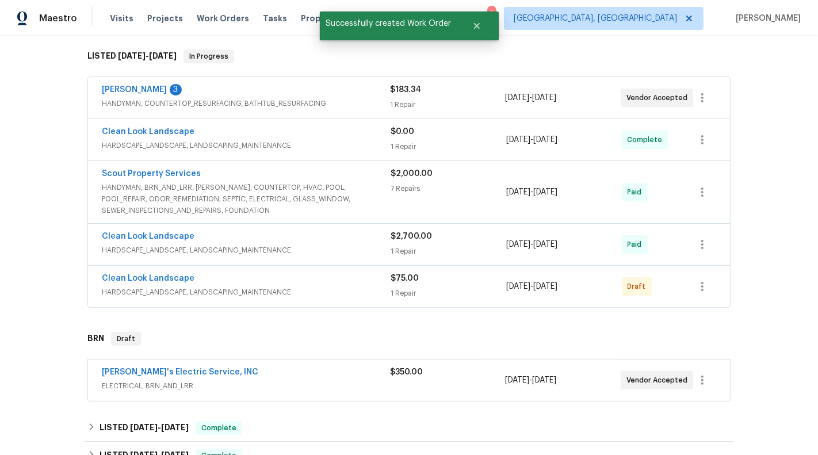
click at [396, 274] on span "$75.00" at bounding box center [405, 278] width 28 height 8
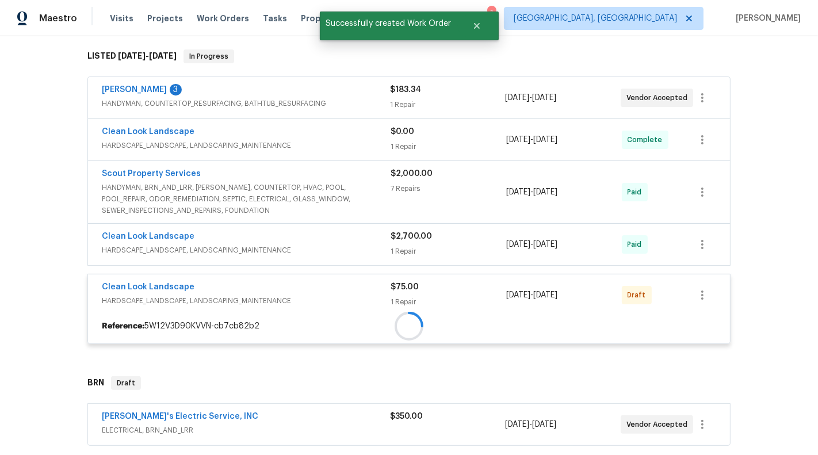
scroll to position [304, 0]
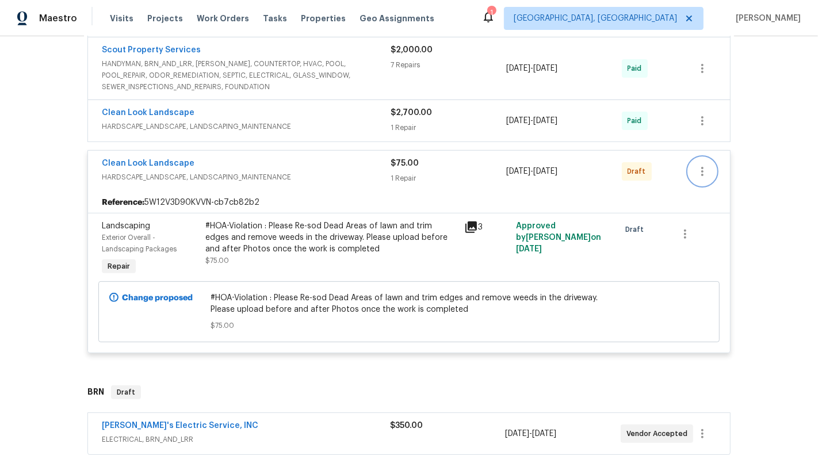
click at [708, 165] on icon "button" at bounding box center [703, 172] width 14 height 14
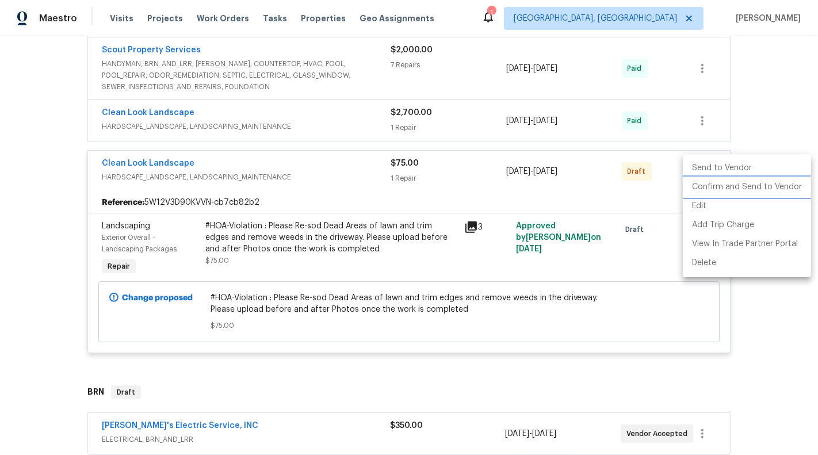
click at [712, 189] on li "Confirm and Send to Vendor" at bounding box center [747, 187] width 128 height 19
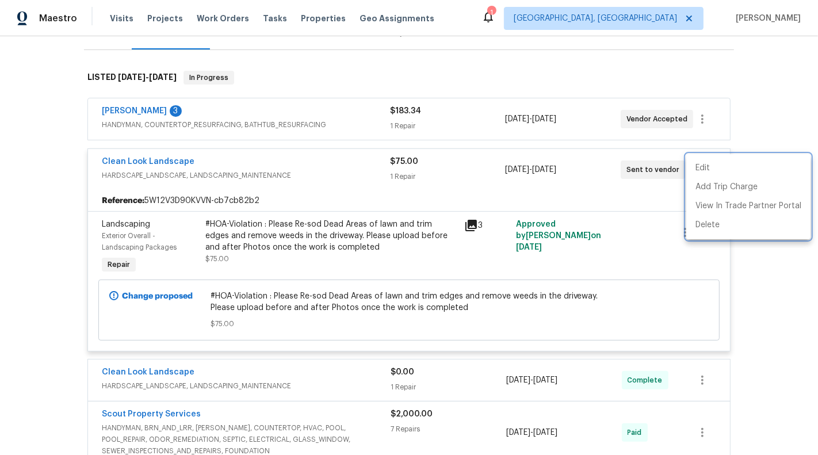
click at [2, 206] on div at bounding box center [409, 227] width 818 height 455
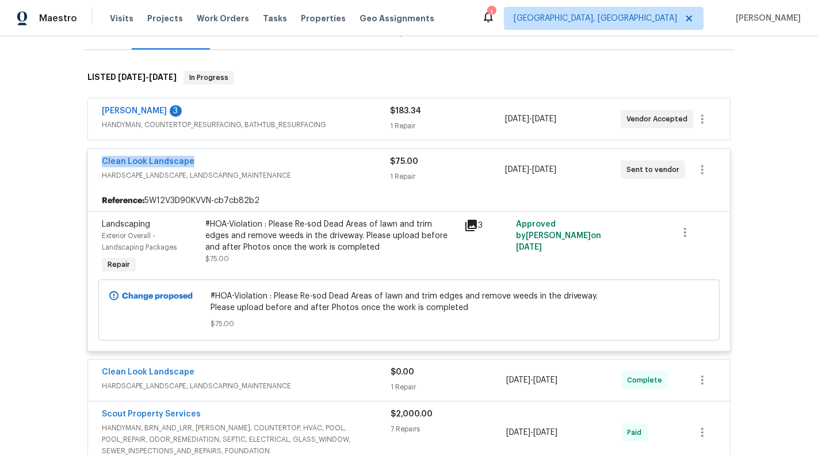
drag, startPoint x: 225, startPoint y: 154, endPoint x: 197, endPoint y: 155, distance: 27.7
click at [198, 155] on div "Clean Look Landscape HARDSCAPE_LANDSCAPE, LANDSCAPING_MAINTENANCE $75.00 1 Repa…" at bounding box center [409, 169] width 642 height 41
copy link "Clean Look Landscape"
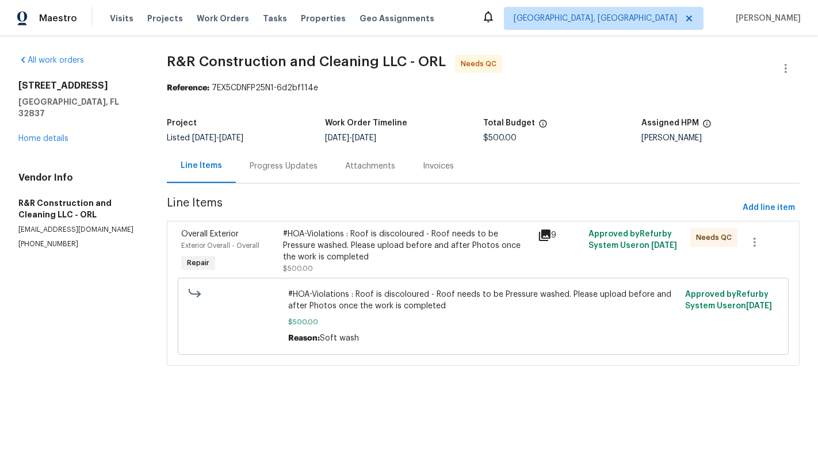
click at [263, 150] on div "Progress Updates" at bounding box center [283, 166] width 95 height 34
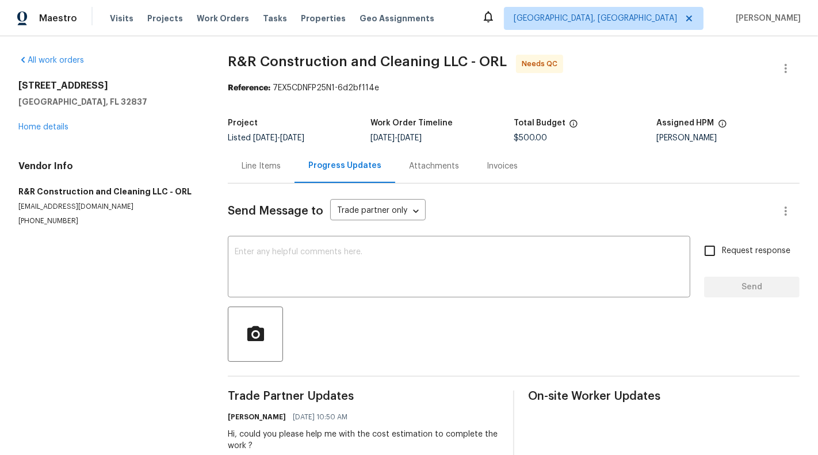
click at [249, 174] on div "Line Items" at bounding box center [261, 166] width 67 height 34
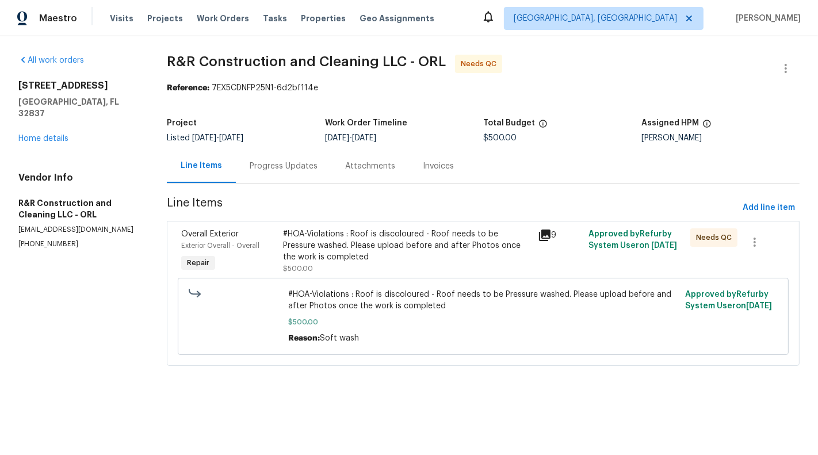
click at [378, 262] on div "#HOA-Violations : Roof is discoloured - Roof needs to be Pressure washed. Pleas…" at bounding box center [406, 251] width 247 height 46
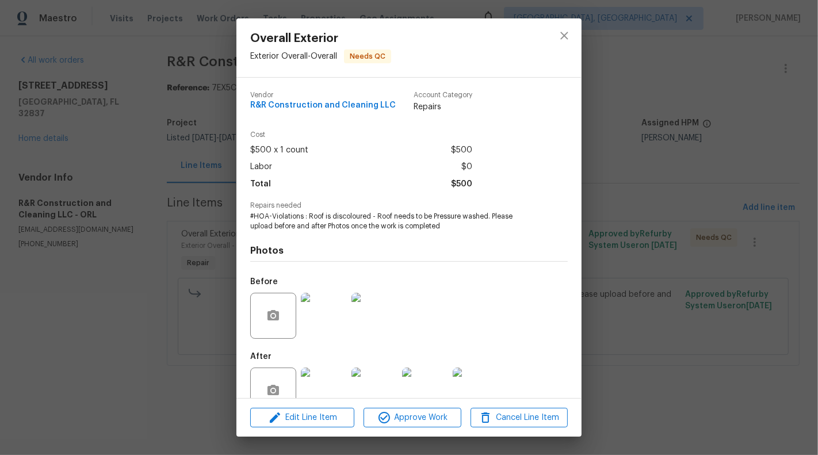
scroll to position [27, 0]
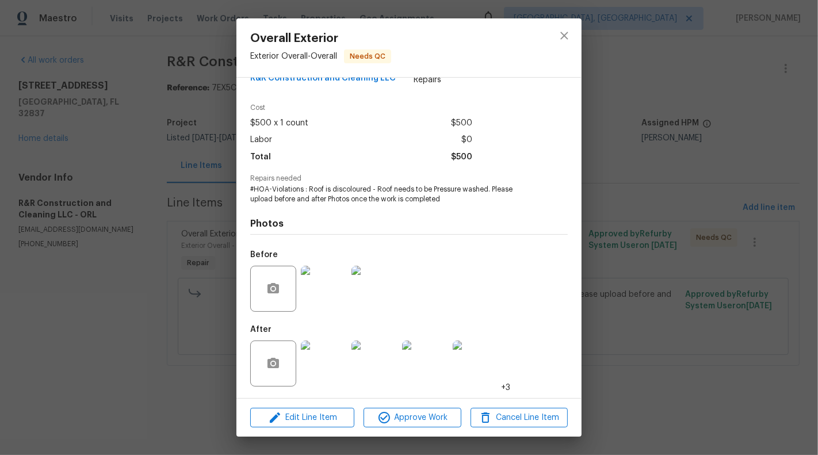
click at [333, 362] on img at bounding box center [324, 364] width 46 height 46
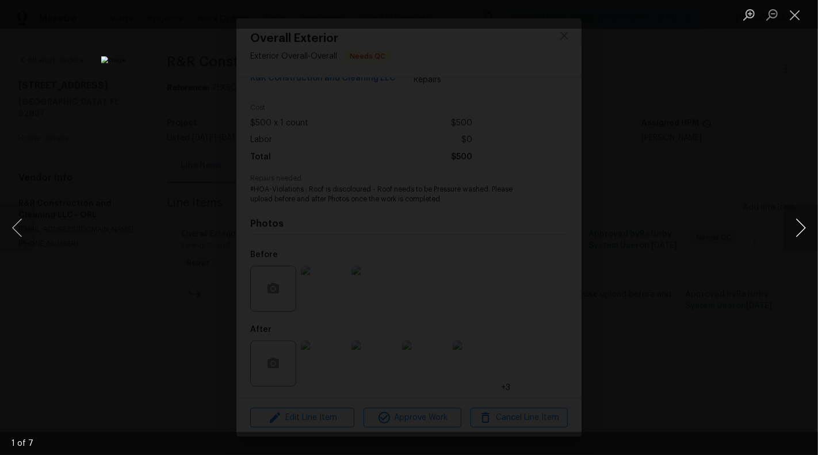
click at [810, 205] on button "Next image" at bounding box center [801, 228] width 35 height 46
click at [811, 207] on button "Next image" at bounding box center [801, 228] width 35 height 46
click at [800, 18] on button "Close lightbox" at bounding box center [795, 15] width 23 height 20
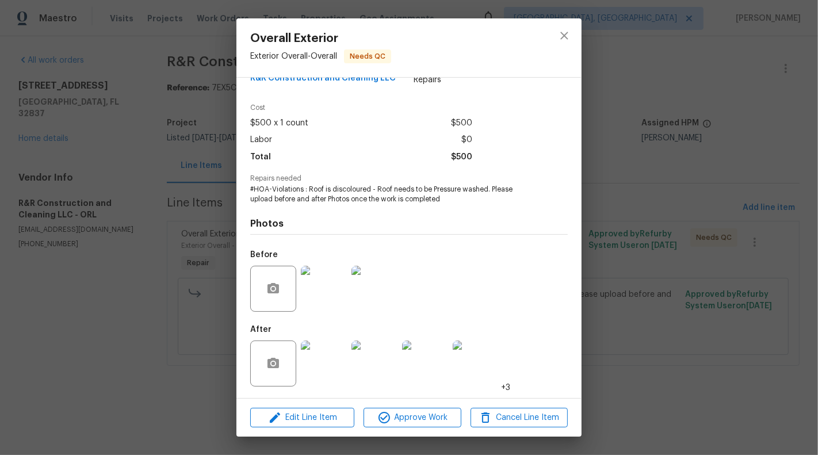
click at [133, 225] on div "Overall Exterior Exterior Overall - Overall Needs QC Vendor R&R Construction an…" at bounding box center [409, 227] width 818 height 455
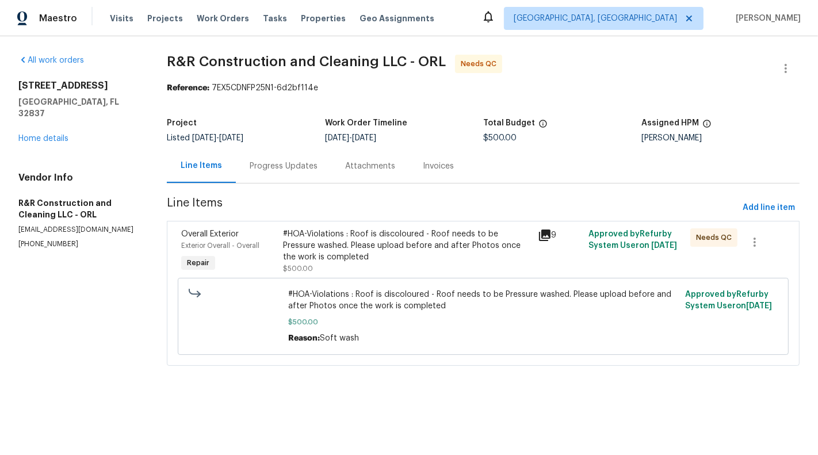
click at [60, 239] on p "(305) 850-1367" at bounding box center [78, 244] width 121 height 10
copy p "(305) 850-1367"
click at [285, 171] on div "Progress Updates" at bounding box center [284, 167] width 68 height 12
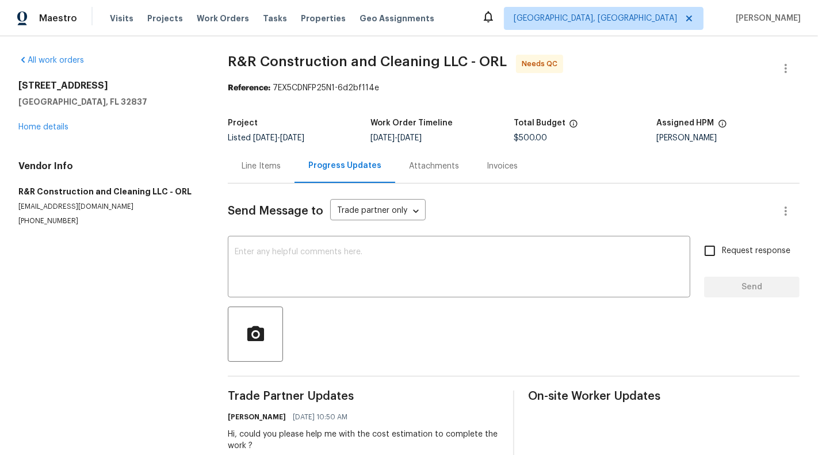
scroll to position [29, 0]
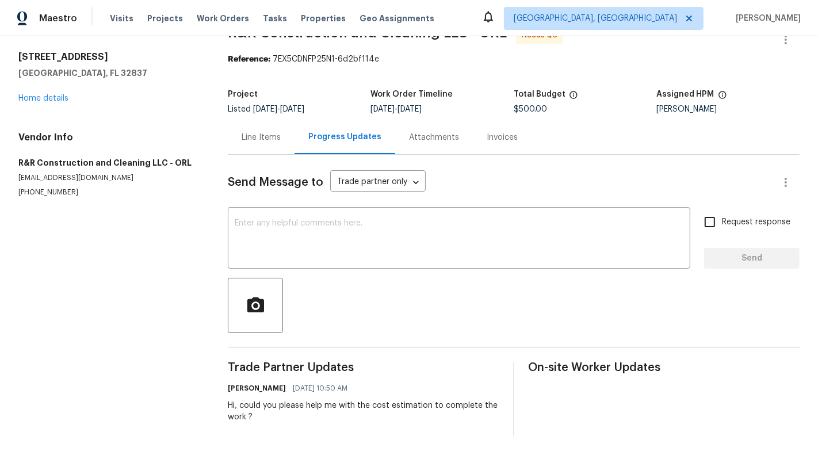
click at [255, 134] on div "Line Items" at bounding box center [261, 138] width 39 height 12
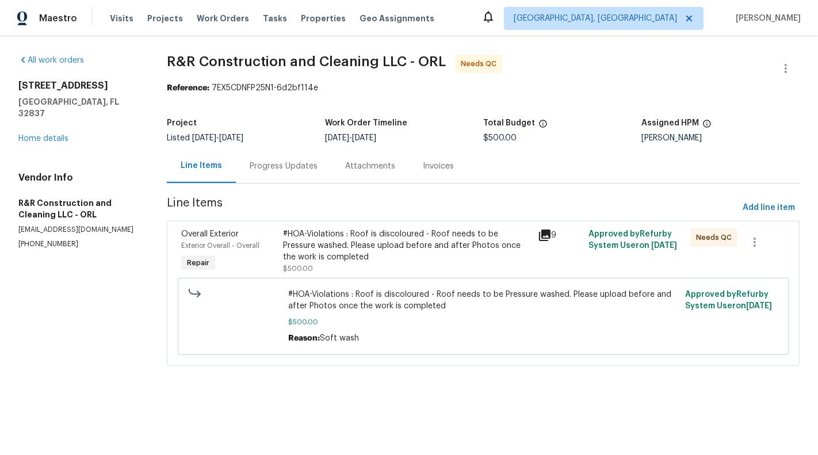
click at [394, 258] on div "#HOA-Violations : Roof is discoloured - Roof needs to be Pressure washed. Pleas…" at bounding box center [406, 245] width 247 height 35
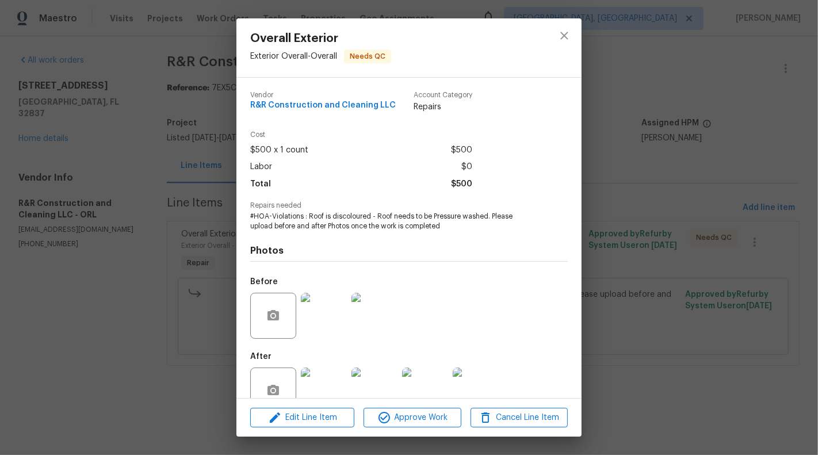
scroll to position [27, 0]
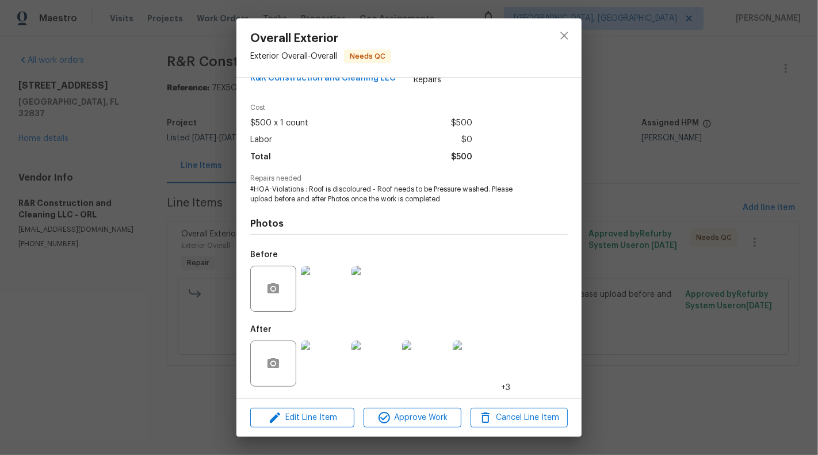
click at [337, 372] on img at bounding box center [324, 364] width 46 height 46
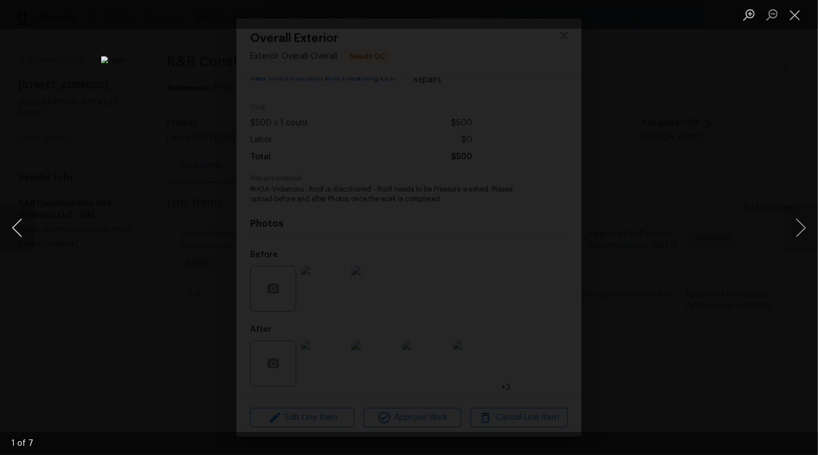
click at [25, 235] on button "Previous image" at bounding box center [17, 228] width 35 height 46
click at [25, 236] on button "Previous image" at bounding box center [17, 228] width 35 height 46
click at [25, 235] on button "Previous image" at bounding box center [17, 228] width 35 height 46
click at [804, 17] on button "Close lightbox" at bounding box center [795, 15] width 23 height 20
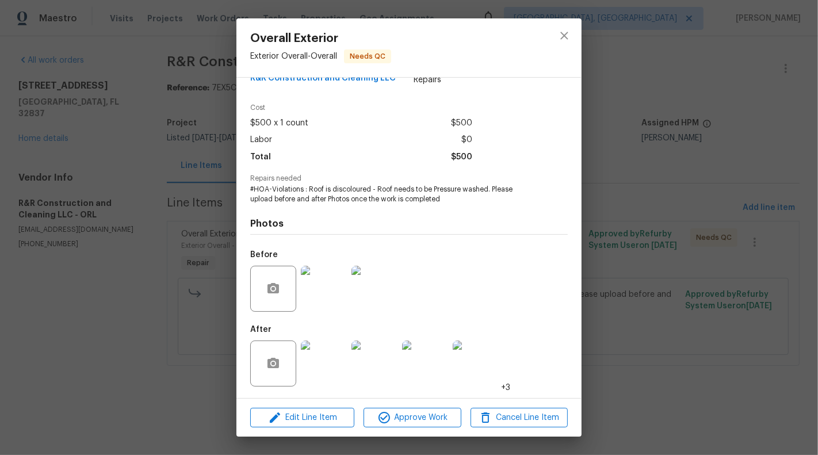
click at [124, 343] on div "Overall Exterior Exterior Overall - Overall Needs QC Vendor R&R Construction an…" at bounding box center [409, 227] width 818 height 455
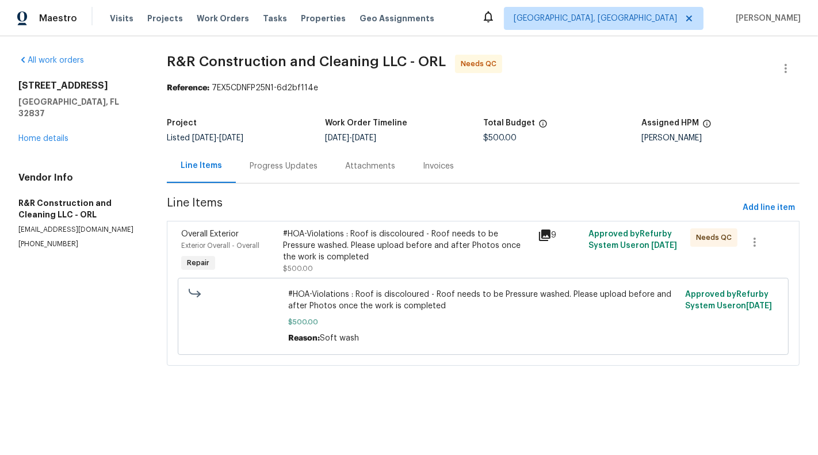
click at [309, 181] on div "Progress Updates" at bounding box center [283, 166] width 95 height 34
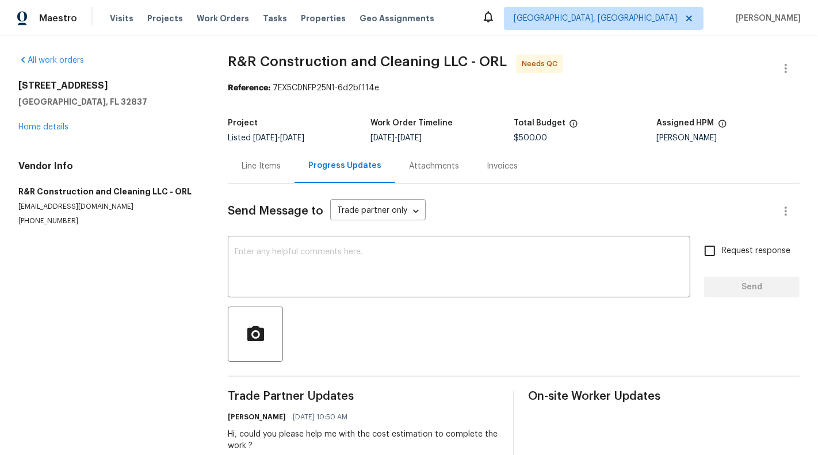
click at [252, 175] on div "Line Items" at bounding box center [261, 166] width 67 height 34
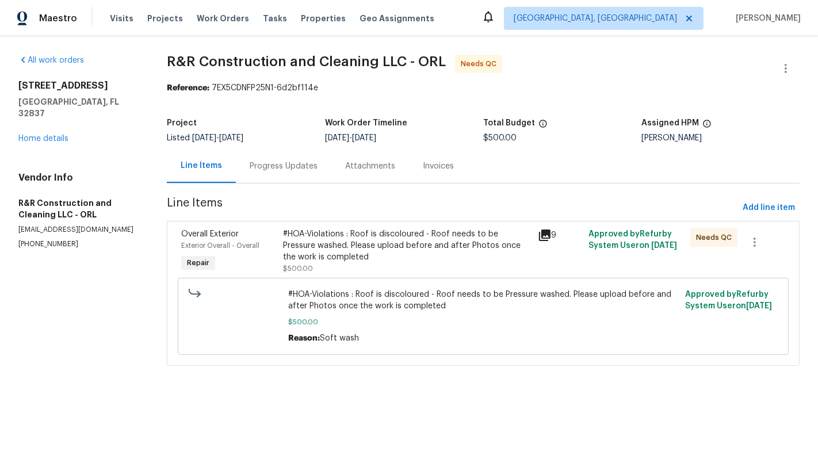
click at [363, 252] on div "#HOA-Violations : Roof is discoloured - Roof needs to be Pressure washed. Pleas…" at bounding box center [406, 245] width 247 height 35
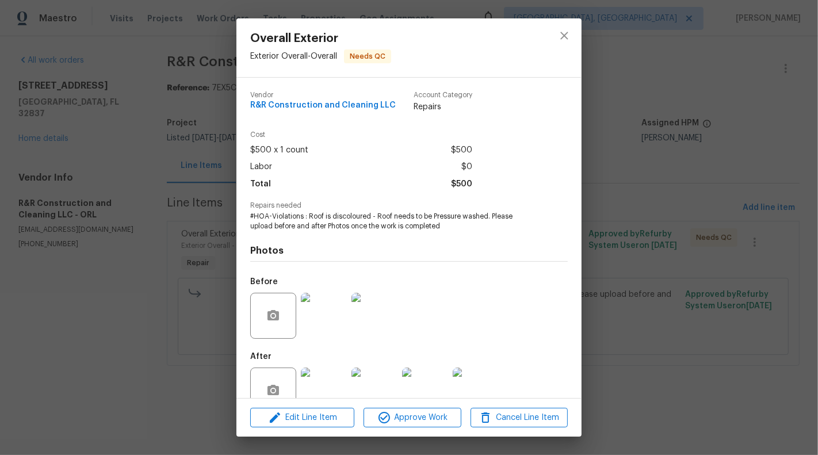
scroll to position [27, 0]
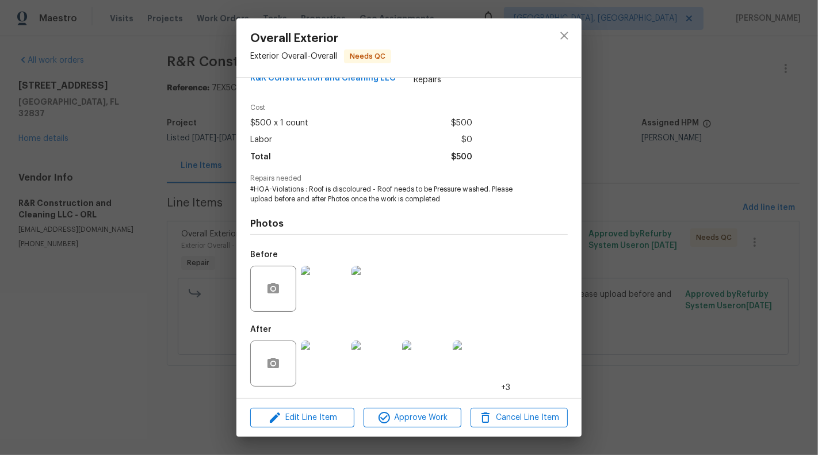
click at [324, 363] on img at bounding box center [324, 364] width 46 height 46
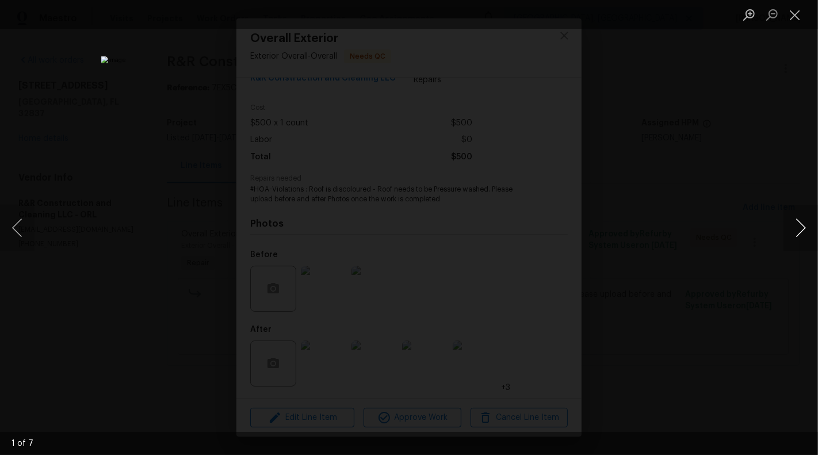
click at [800, 235] on button "Next image" at bounding box center [801, 228] width 35 height 46
click at [789, 227] on button "Next image" at bounding box center [801, 228] width 35 height 46
click at [804, 230] on button "Next image" at bounding box center [801, 228] width 35 height 46
click at [813, 226] on button "Next image" at bounding box center [801, 228] width 35 height 46
click at [804, 233] on button "Next image" at bounding box center [801, 228] width 35 height 46
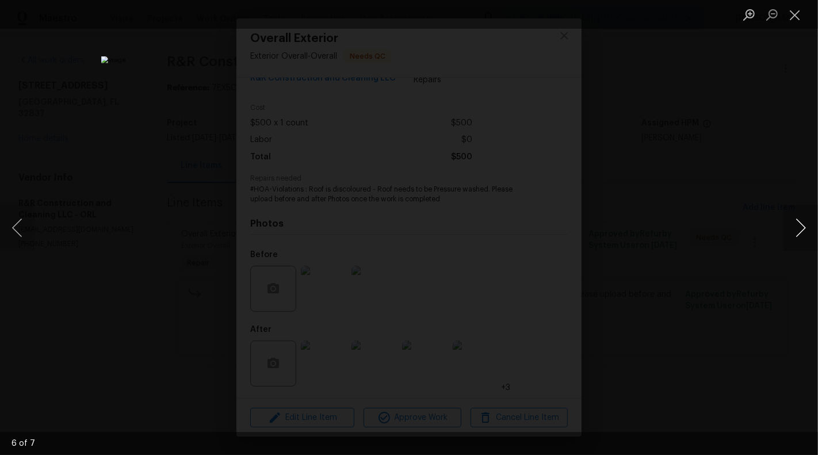
click at [803, 234] on button "Next image" at bounding box center [801, 228] width 35 height 46
click at [793, 12] on button "Close lightbox" at bounding box center [795, 15] width 23 height 20
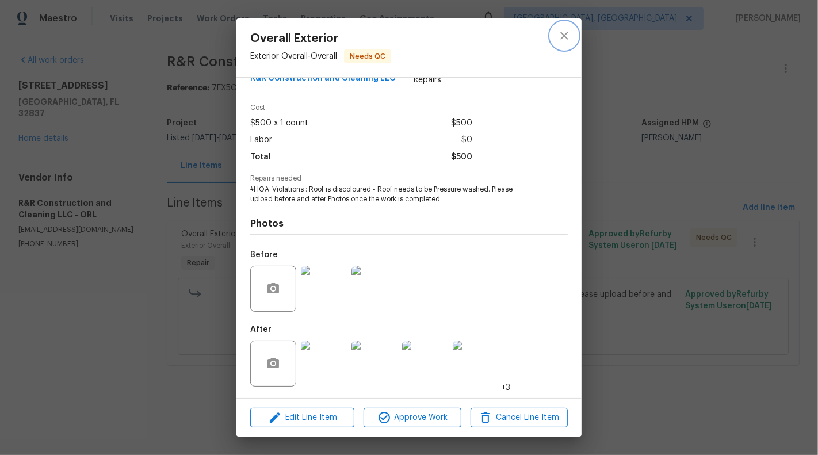
click at [563, 36] on icon "close" at bounding box center [563, 35] width 7 height 7
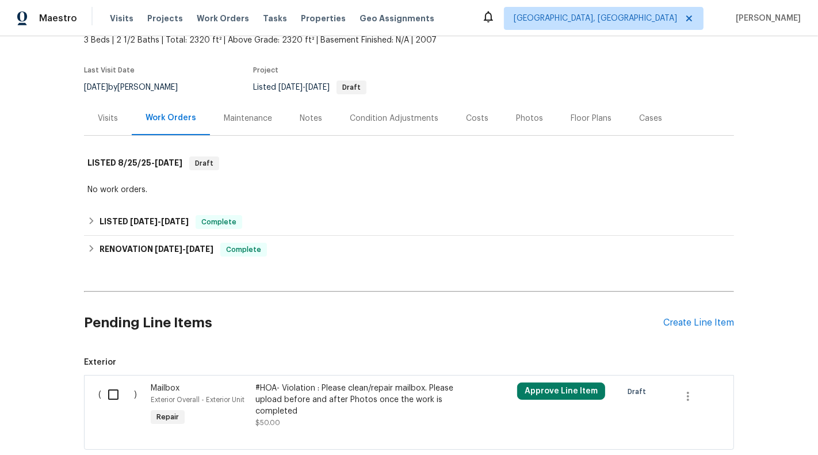
scroll to position [144, 0]
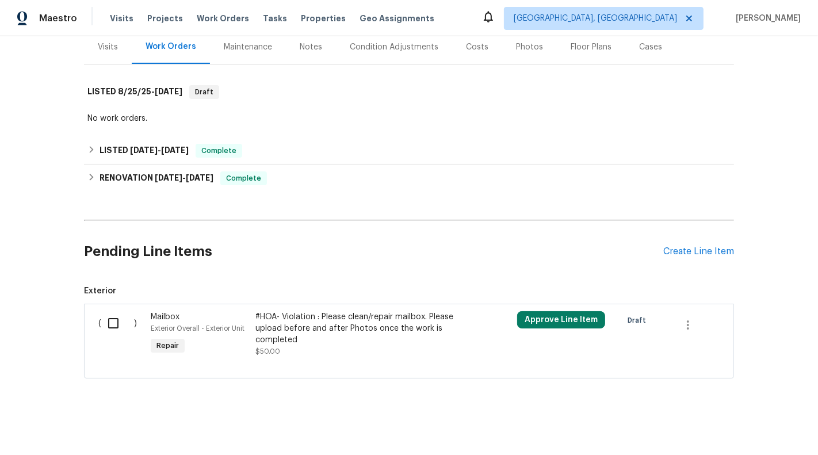
click at [107, 329] on input "checkbox" at bounding box center [117, 323] width 33 height 24
checkbox input "true"
click at [366, 323] on div "#HOA- Violation : Please clean/repair mailbox. Please upload before and after P…" at bounding box center [356, 328] width 202 height 35
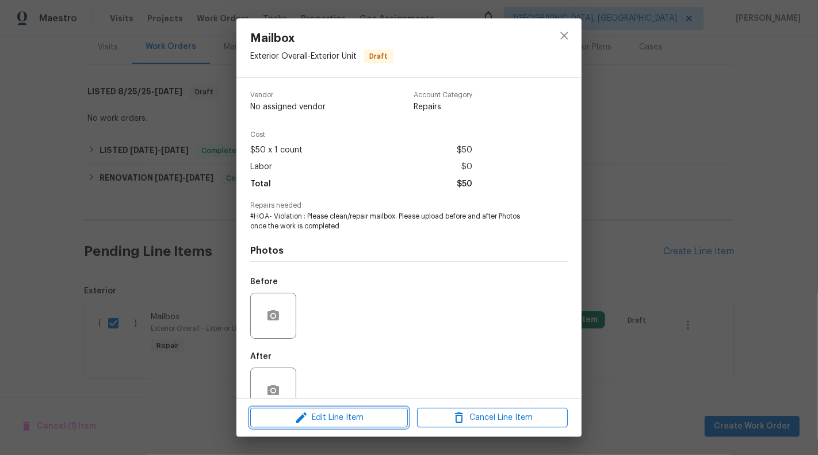
click at [311, 412] on span "Edit Line Item" at bounding box center [329, 418] width 151 height 14
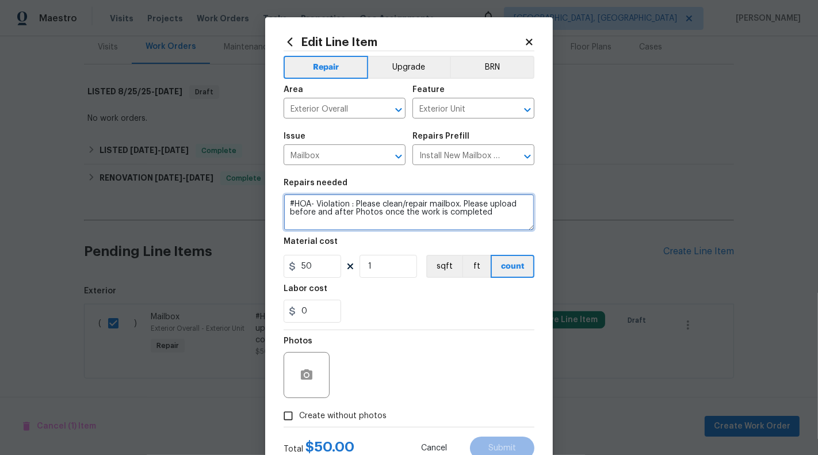
drag, startPoint x: 382, startPoint y: 207, endPoint x: 459, endPoint y: 206, distance: 77.1
click at [459, 206] on textarea "#HOA- Violation : Please clean/repair mailbox. Please upload before and after P…" at bounding box center [409, 212] width 251 height 37
click at [502, 201] on textarea "#HOA- Violation : Please Paint the Mailbox and the Post. Please upload before a…" at bounding box center [409, 212] width 251 height 37
click at [512, 203] on textarea "#HOA- Violation : Please Paint the Mailbox and the Post. Please upload before a…" at bounding box center [409, 212] width 251 height 37
drag, startPoint x: 316, startPoint y: 221, endPoint x: 503, endPoint y: 221, distance: 187.5
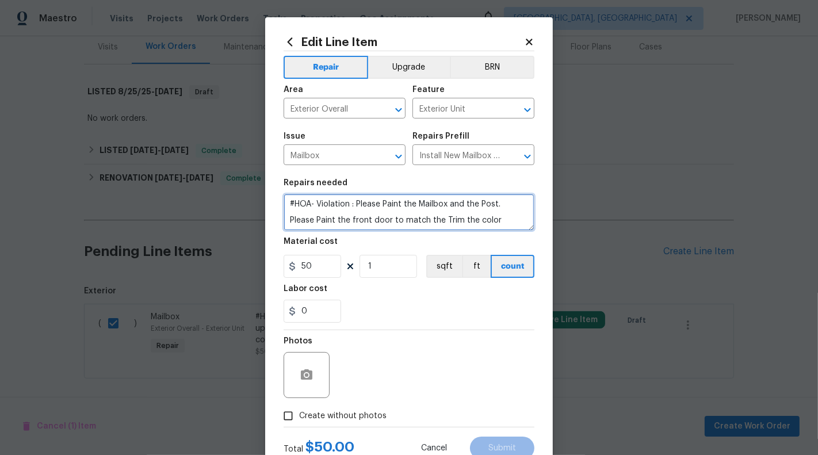
click at [503, 221] on textarea "#HOA- Violation : Please Paint the Mailbox and the Post. Please Paint the front…" at bounding box center [409, 212] width 251 height 37
paste textarea "paint the front door to match the trim of the house"
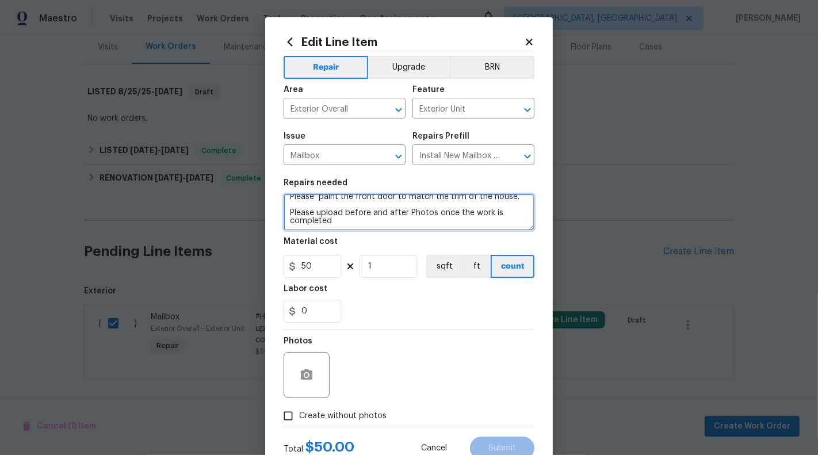
scroll to position [40, 0]
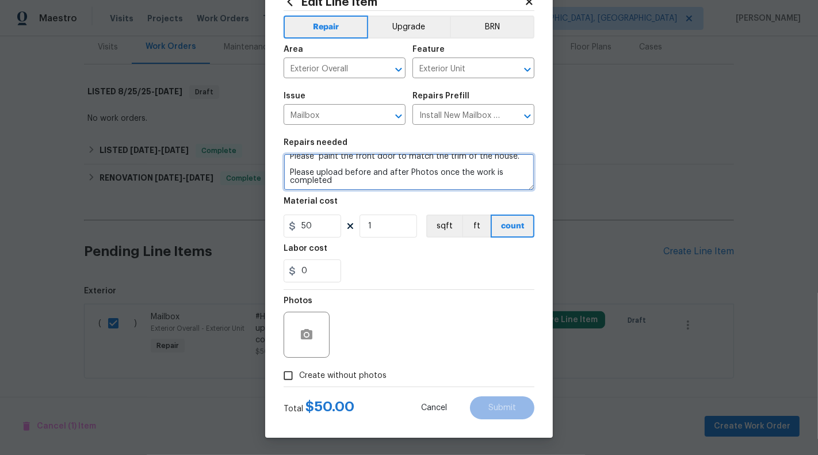
type textarea "#HOA- Violation : Please Paint the Mailbox and the Post. Please paint the front…"
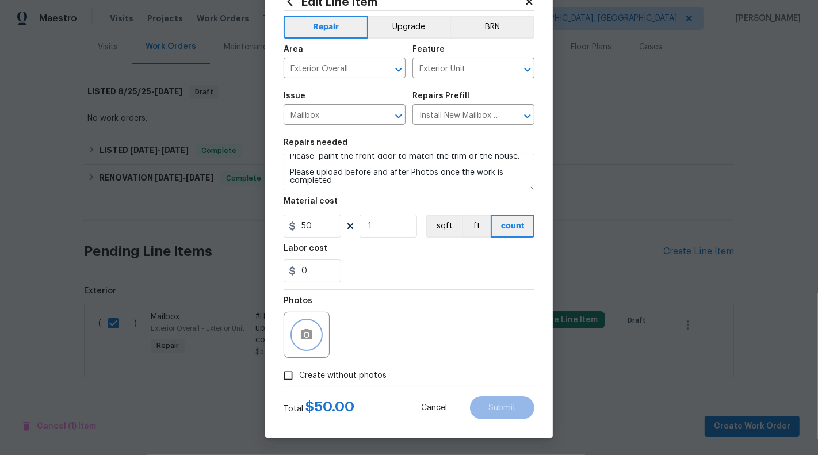
click at [303, 330] on icon "button" at bounding box center [307, 334] width 12 height 10
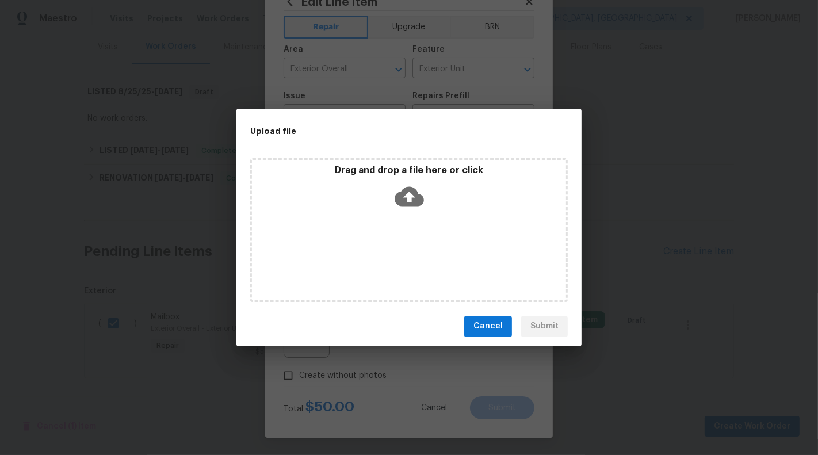
click at [407, 185] on icon at bounding box center [409, 196] width 29 height 29
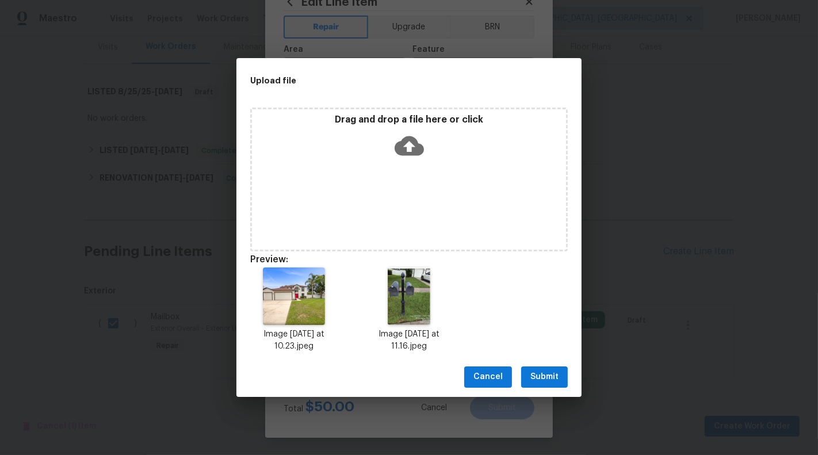
click at [545, 361] on div "Cancel Submit" at bounding box center [408, 377] width 345 height 40
click at [549, 377] on span "Submit" at bounding box center [544, 377] width 28 height 14
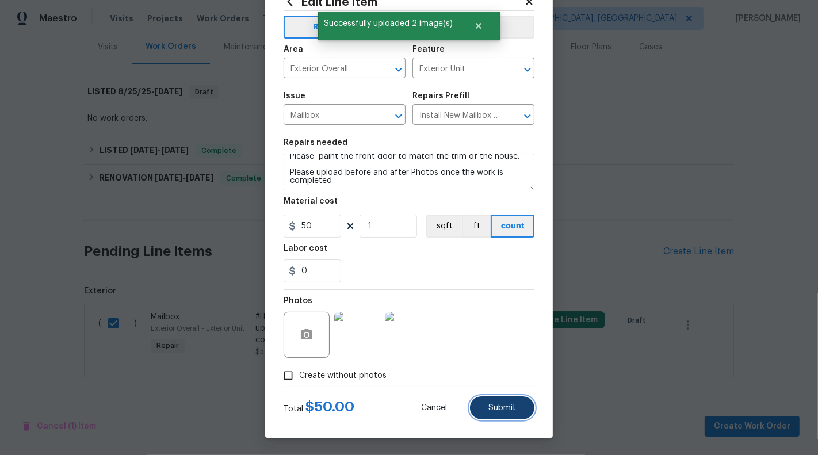
click at [506, 408] on span "Submit" at bounding box center [502, 408] width 28 height 9
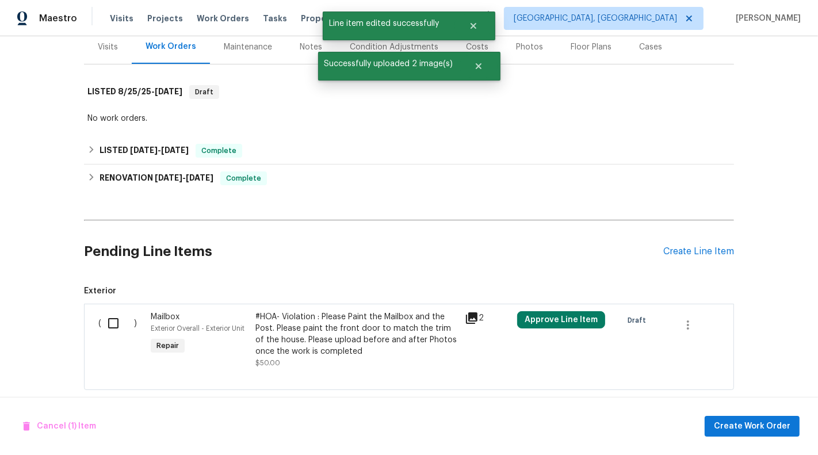
scroll to position [0, 0]
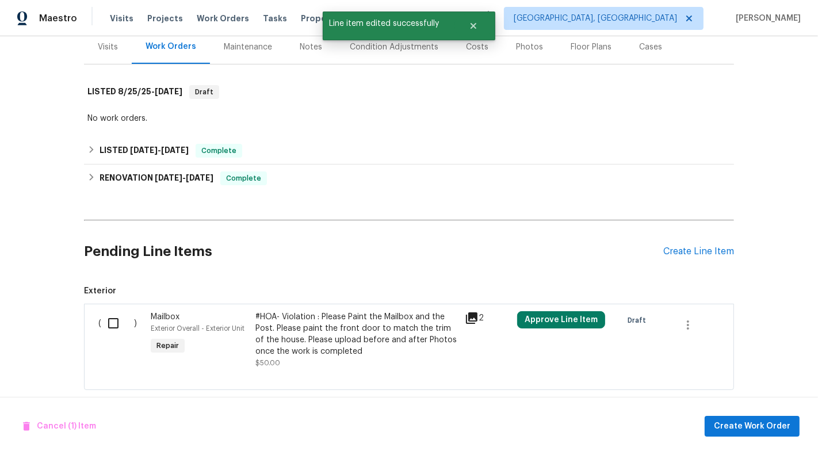
click at [110, 320] on input "checkbox" at bounding box center [117, 323] width 33 height 24
checkbox input "true"
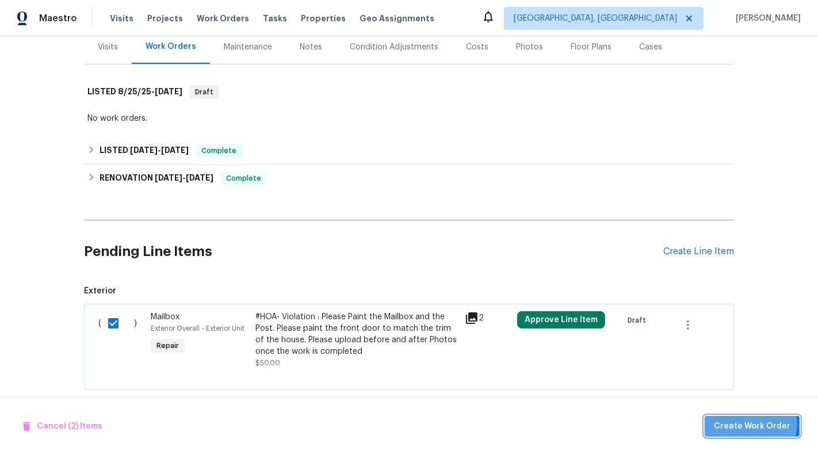
click at [742, 424] on span "Create Work Order" at bounding box center [752, 426] width 77 height 14
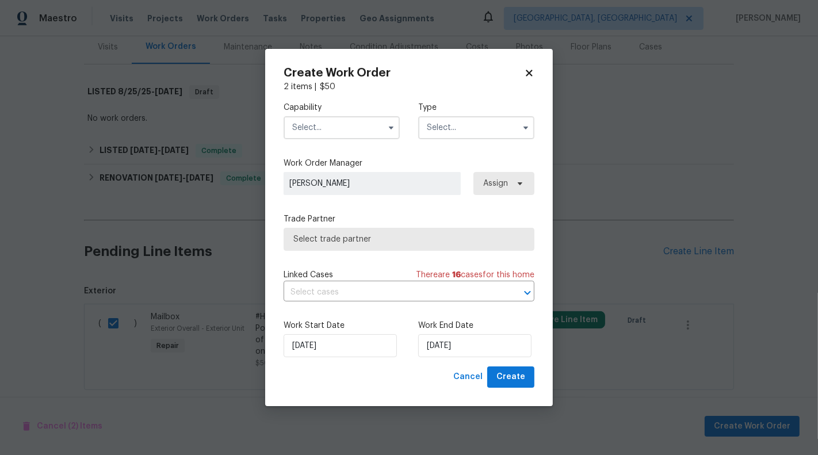
click at [399, 132] on span at bounding box center [391, 127] width 17 height 17
click at [387, 127] on icon "button" at bounding box center [391, 127] width 9 height 9
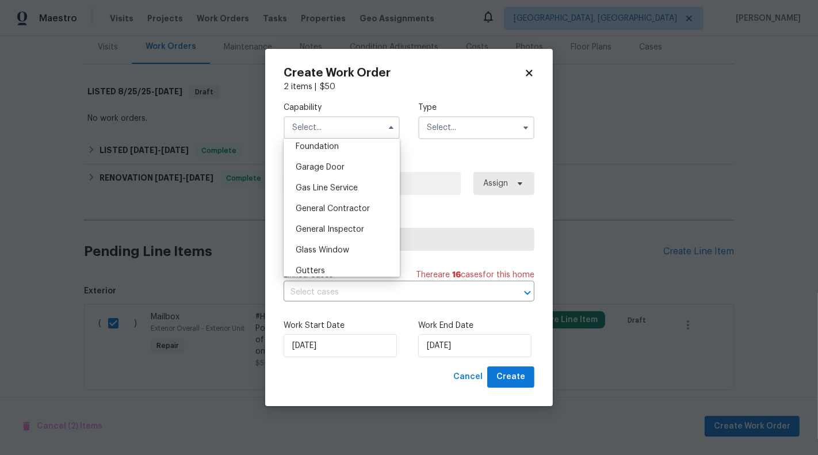
scroll to position [494, 0]
click at [363, 204] on span "General Contractor" at bounding box center [333, 208] width 74 height 8
type input "General Contractor"
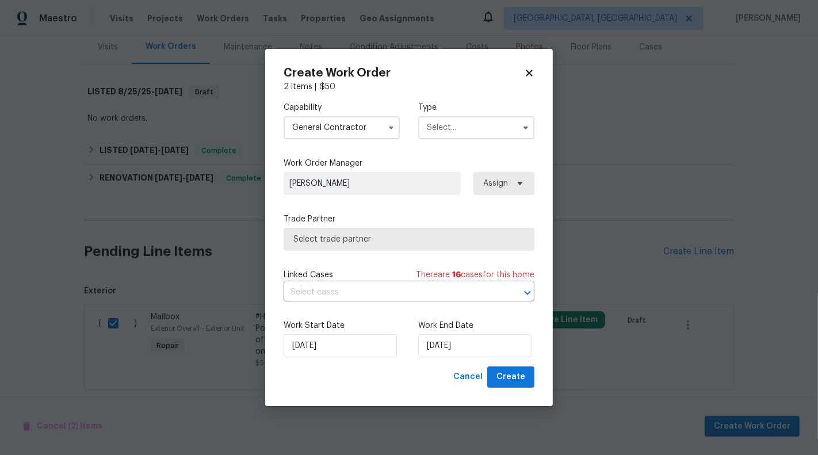
click at [491, 102] on label "Type" at bounding box center [476, 108] width 116 height 12
click at [491, 125] on input "text" at bounding box center [476, 127] width 116 height 23
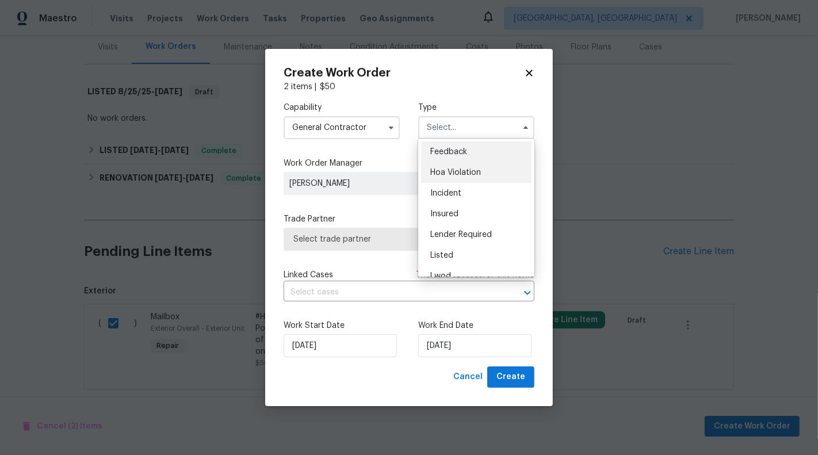
click at [472, 163] on div "Hoa Violation" at bounding box center [476, 172] width 110 height 21
type input "Hoa Violation"
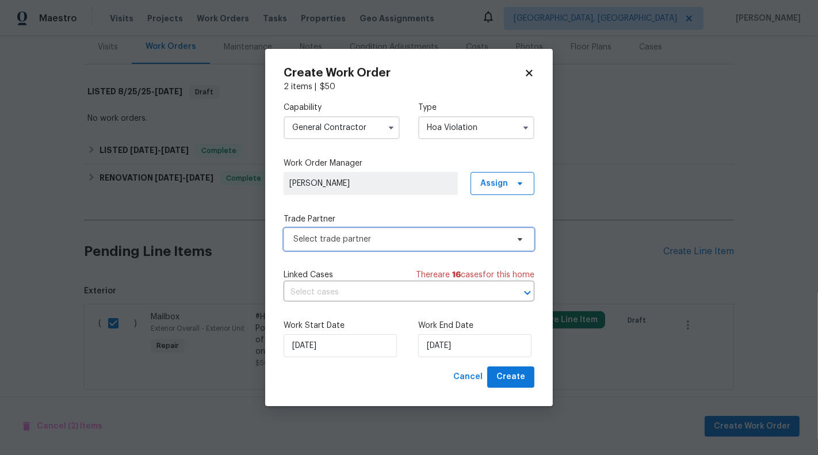
click at [401, 247] on span "Select trade partner" at bounding box center [409, 239] width 251 height 23
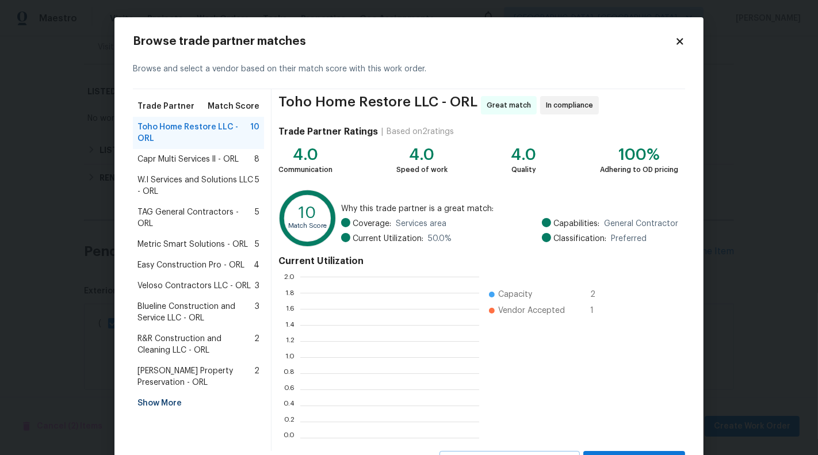
scroll to position [1, 1]
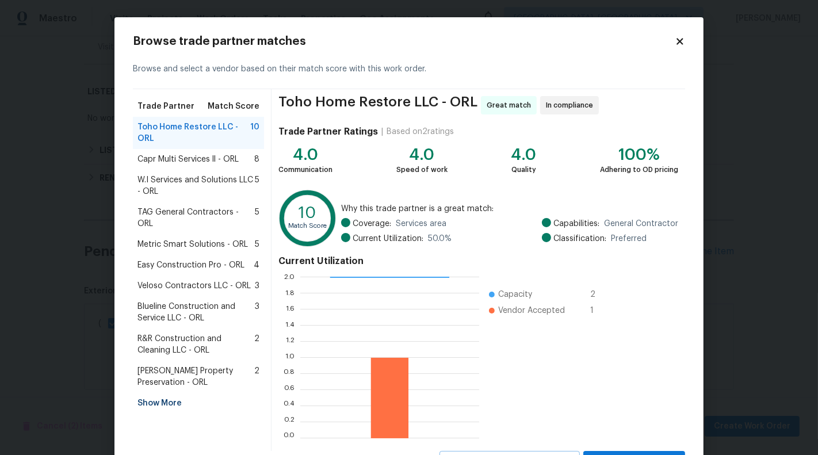
click at [188, 259] on span "Easy Construction Pro - ORL" at bounding box center [190, 265] width 107 height 12
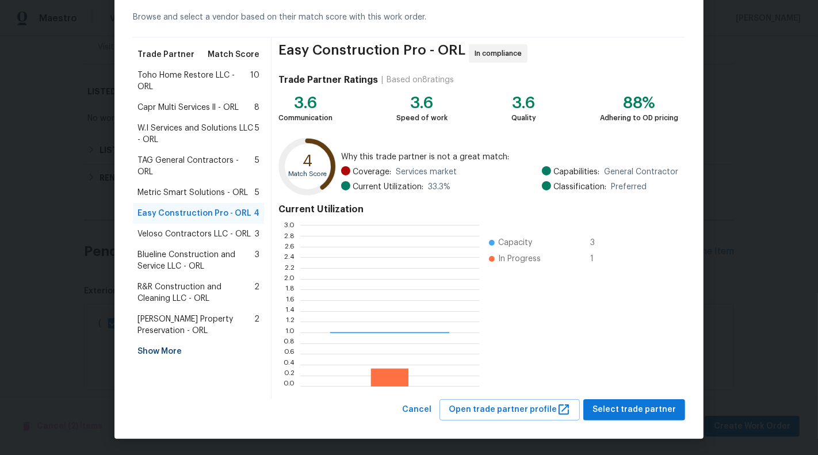
scroll to position [161, 179]
click at [162, 341] on div "Show More" at bounding box center [198, 351] width 131 height 21
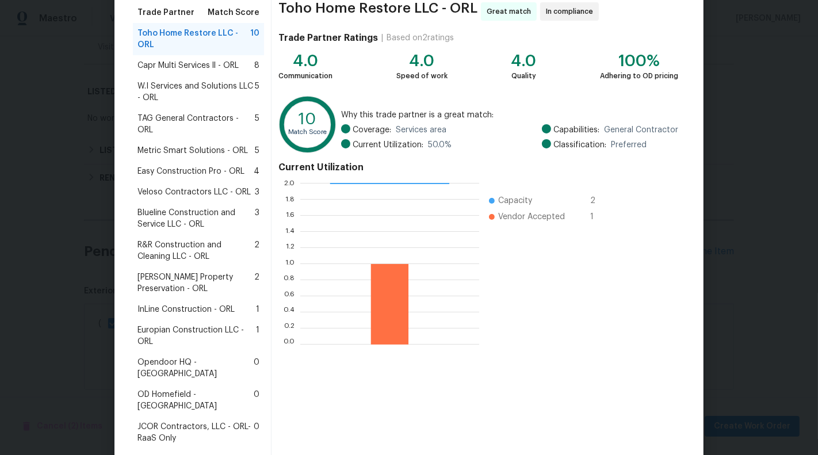
scroll to position [116, 0]
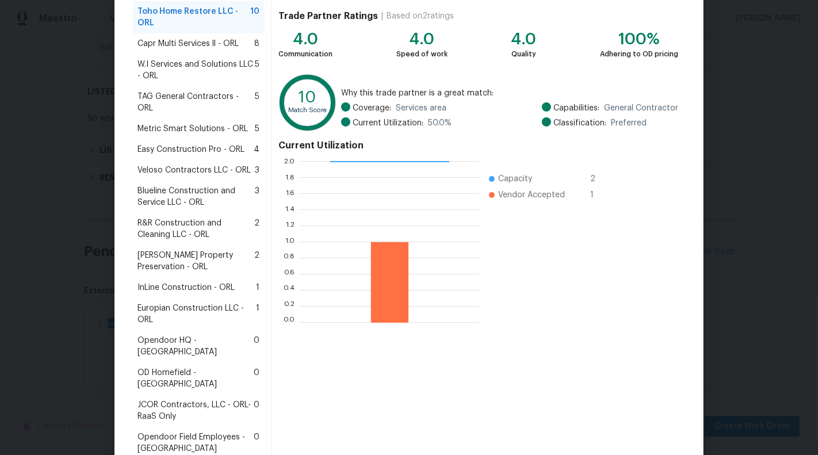
click at [201, 304] on span "Europian Construction LLC - ORL" at bounding box center [196, 314] width 119 height 23
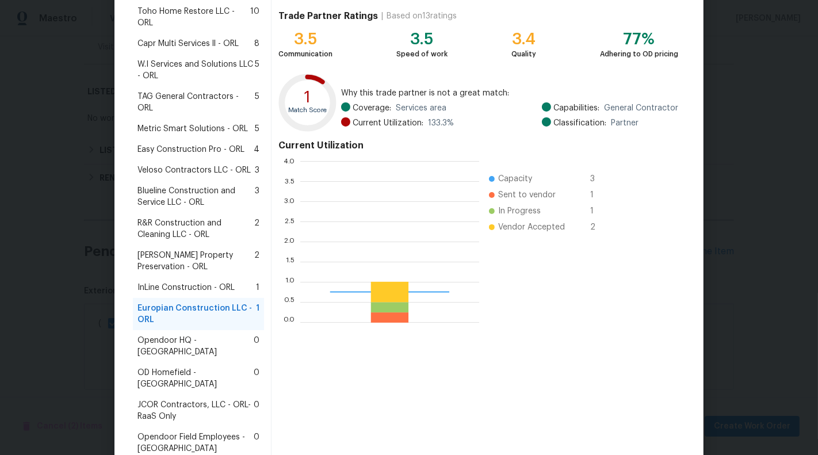
scroll to position [136, 0]
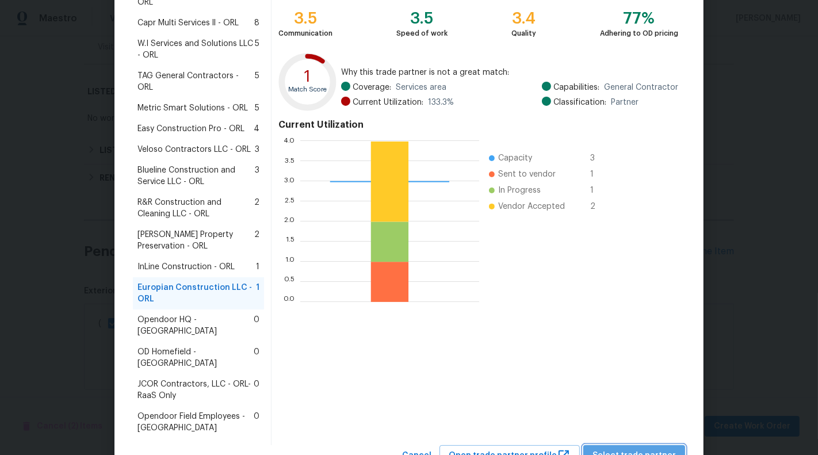
click at [643, 449] on span "Select trade partner" at bounding box center [634, 456] width 83 height 14
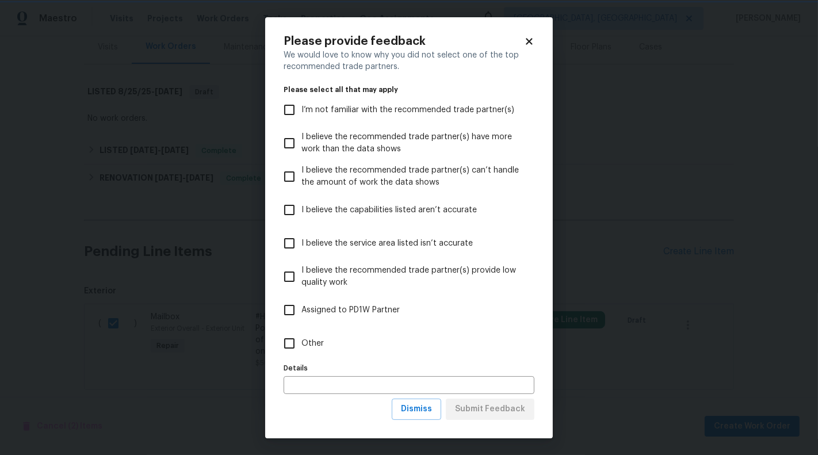
scroll to position [0, 0]
click at [330, 351] on label "Other" at bounding box center [401, 343] width 248 height 33
click at [301, 351] on input "Other" at bounding box center [289, 343] width 24 height 24
checkbox input "true"
click at [483, 410] on span "Submit Feedback" at bounding box center [490, 409] width 70 height 14
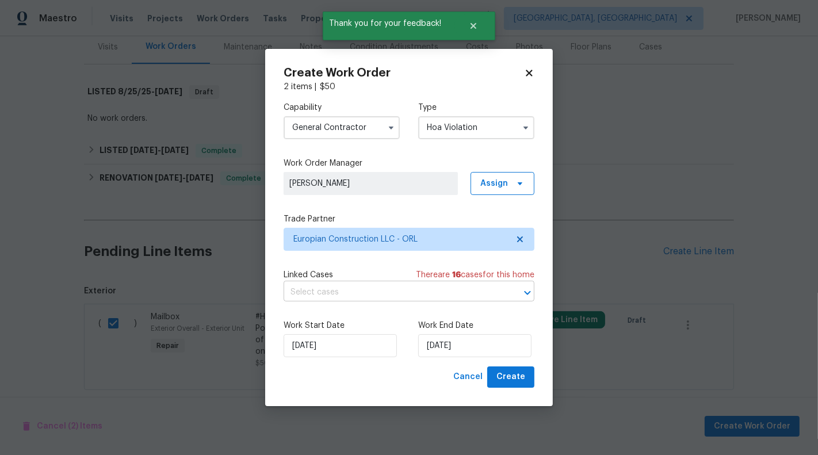
click at [389, 296] on input "text" at bounding box center [393, 293] width 219 height 18
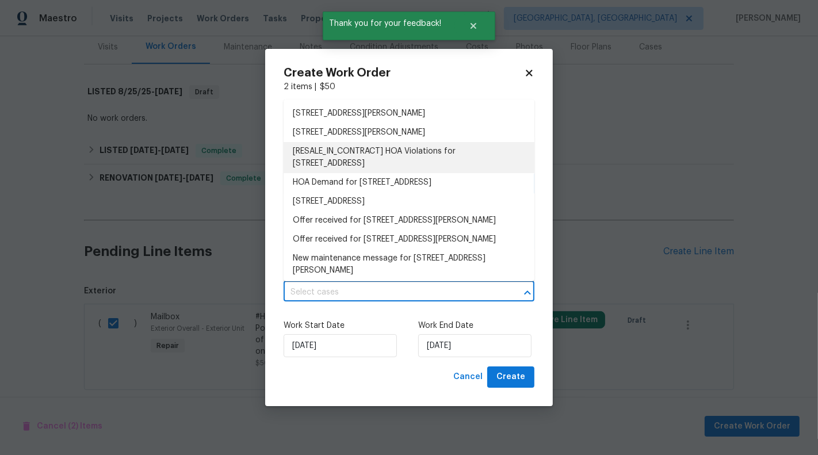
click at [406, 149] on li "[RESALE_IN_CONTRACT] HOA Violations for 1301 Brenway Dr, Mascotte, FL 34753" at bounding box center [409, 157] width 251 height 31
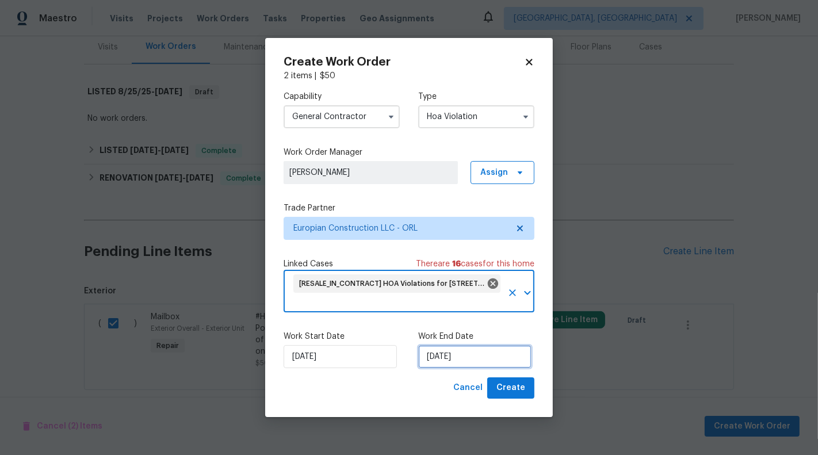
click at [454, 360] on input "28/08/2025" at bounding box center [474, 356] width 113 height 23
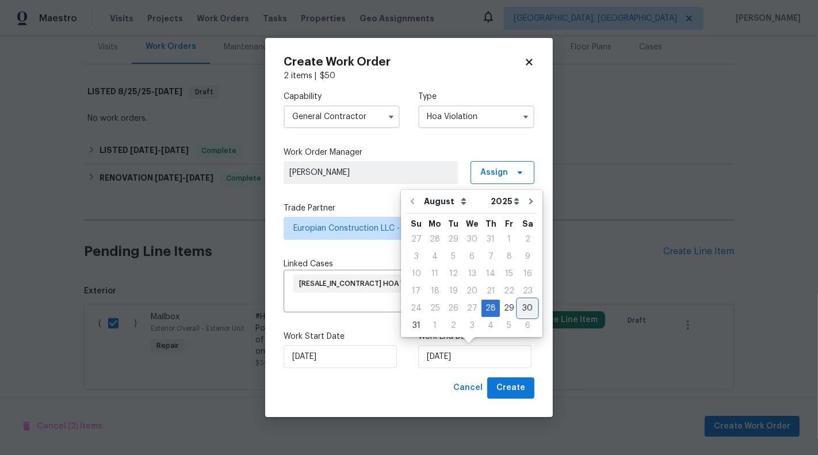
click at [523, 309] on div "30" at bounding box center [527, 308] width 18 height 16
type input "30/08/2025"
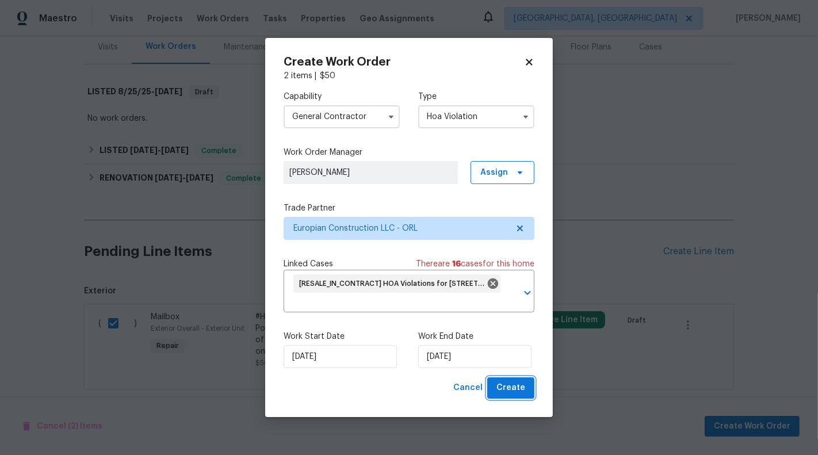
click at [515, 388] on span "Create" at bounding box center [510, 388] width 29 height 14
checkbox input "false"
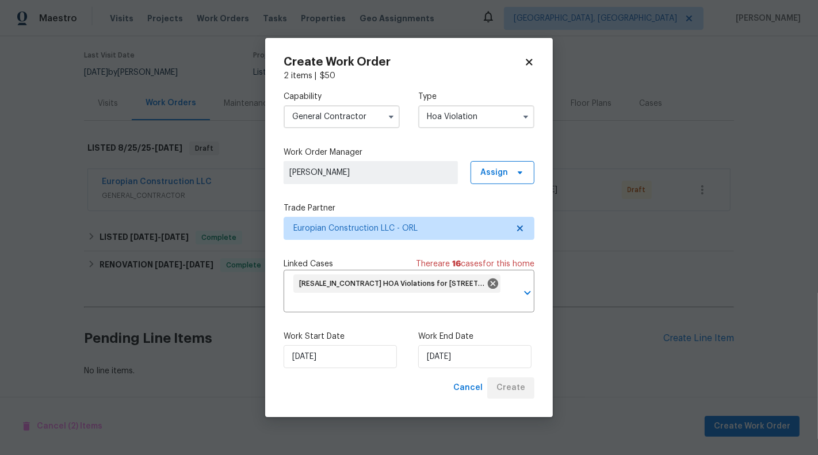
scroll to position [86, 0]
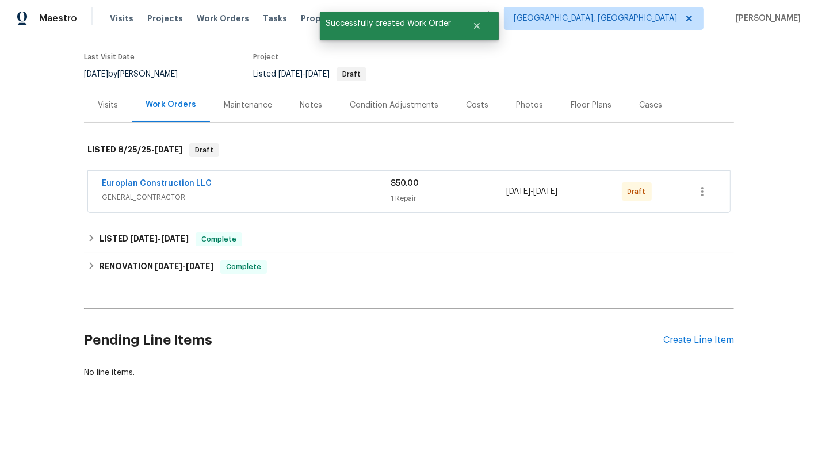
click at [356, 200] on span "GENERAL_CONTRACTOR" at bounding box center [246, 198] width 289 height 12
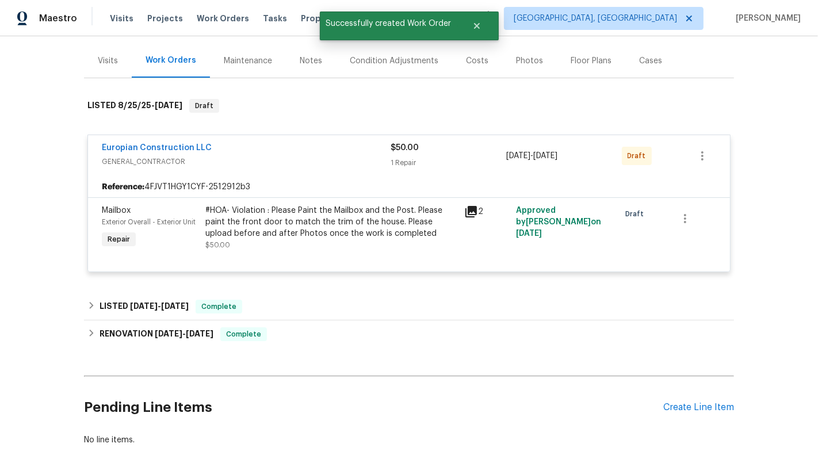
scroll to position [144, 0]
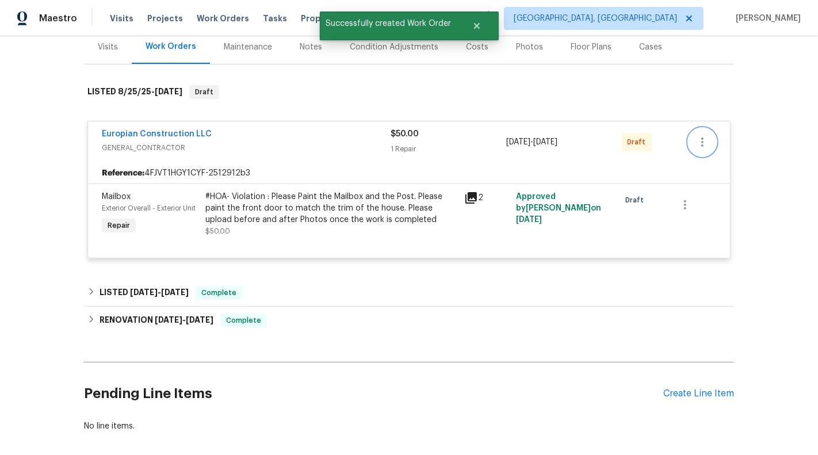
click at [704, 144] on icon "button" at bounding box center [702, 141] width 2 height 9
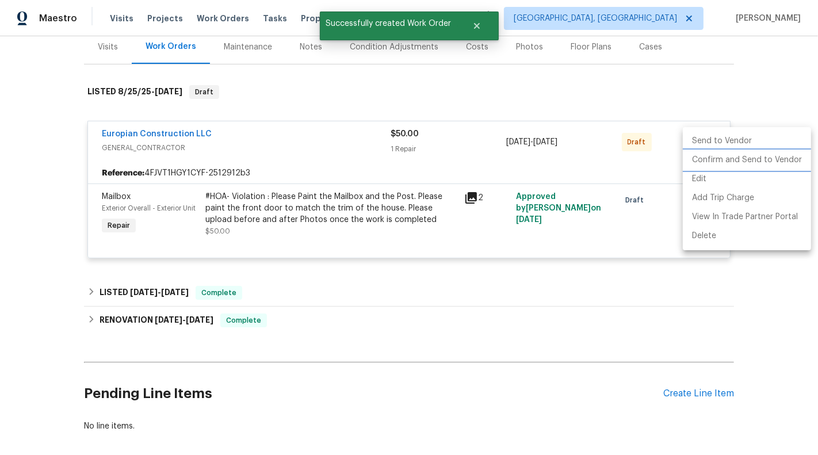
click at [718, 160] on li "Confirm and Send to Vendor" at bounding box center [747, 160] width 128 height 19
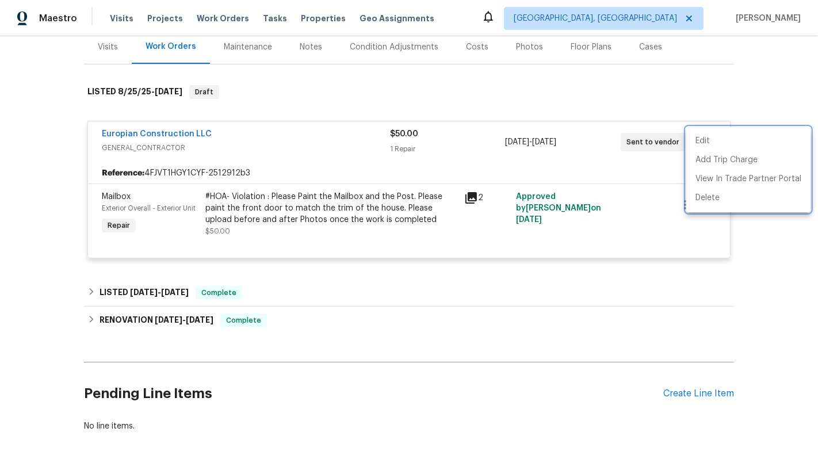
click at [407, 92] on div at bounding box center [409, 227] width 818 height 455
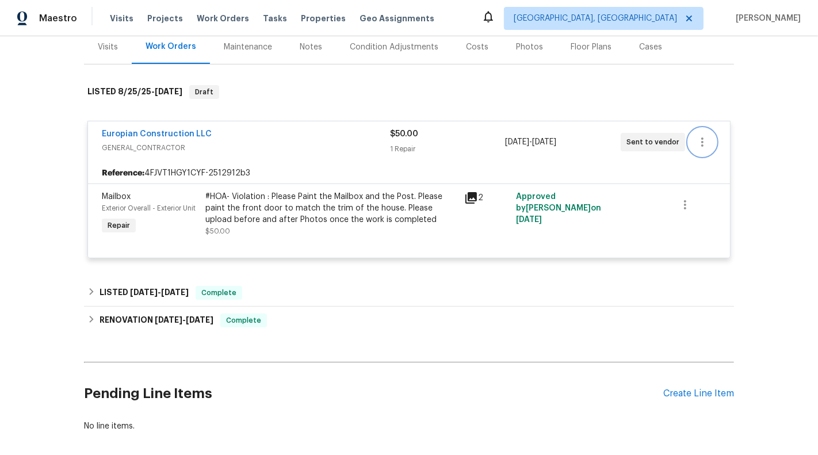
click at [709, 142] on button "button" at bounding box center [703, 142] width 28 height 28
click at [627, 79] on div at bounding box center [409, 227] width 818 height 455
drag, startPoint x: 240, startPoint y: 138, endPoint x: 93, endPoint y: 136, distance: 147.3
click at [93, 136] on div "Europian Construction LLC GENERAL_CONTRACTOR $50.00 1 Repair 8/28/2025 - 8/30/2…" at bounding box center [409, 141] width 642 height 41
copy link "Europian Construction LLC"
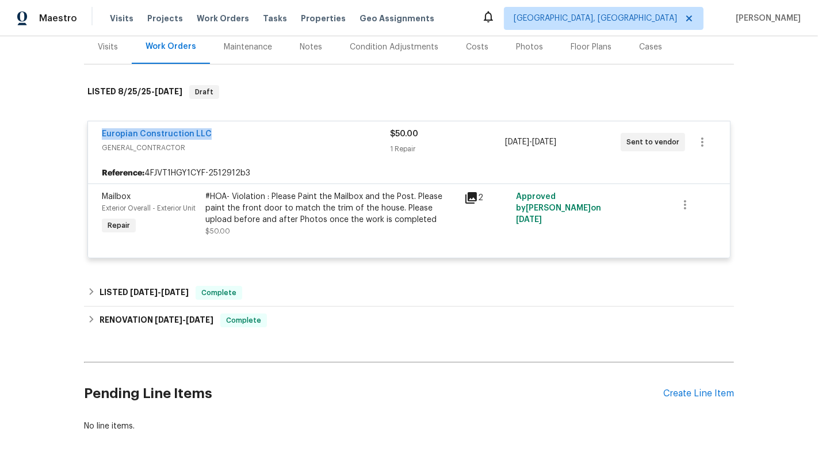
scroll to position [0, 0]
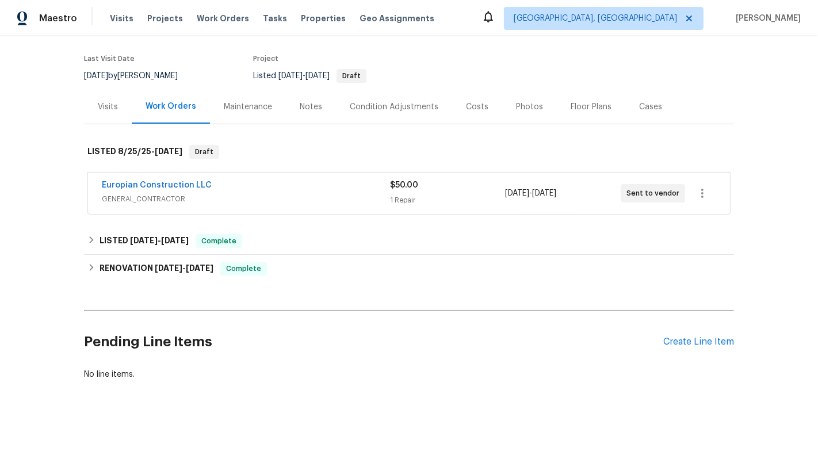
scroll to position [86, 0]
